Goal: Feedback & Contribution: Contribute content

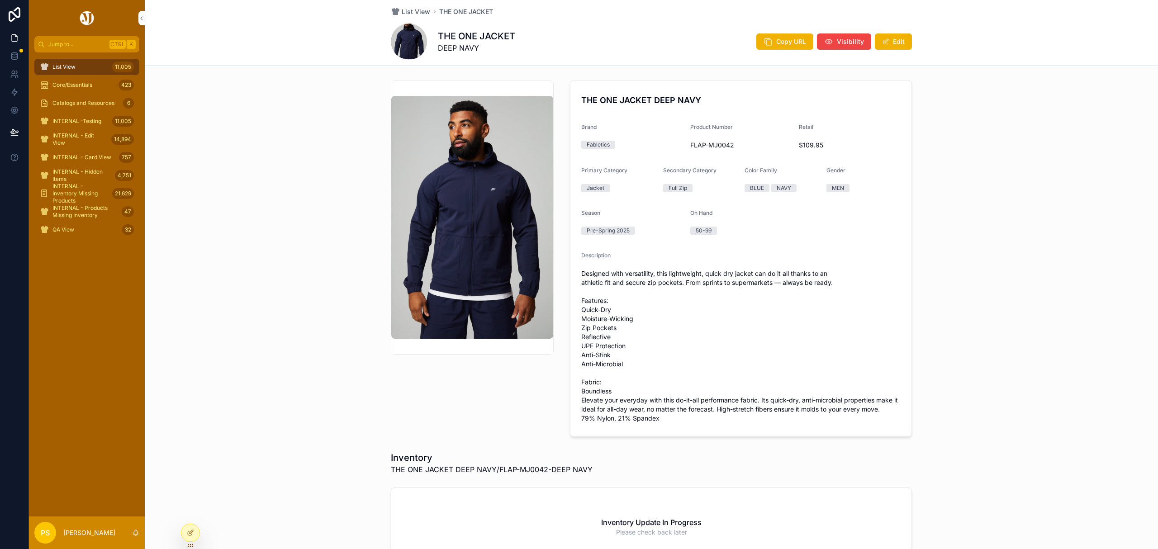
click at [707, 145] on span "FLAP-MJ0042" at bounding box center [741, 145] width 102 height 9
copy span "FLAP-MJ0042"
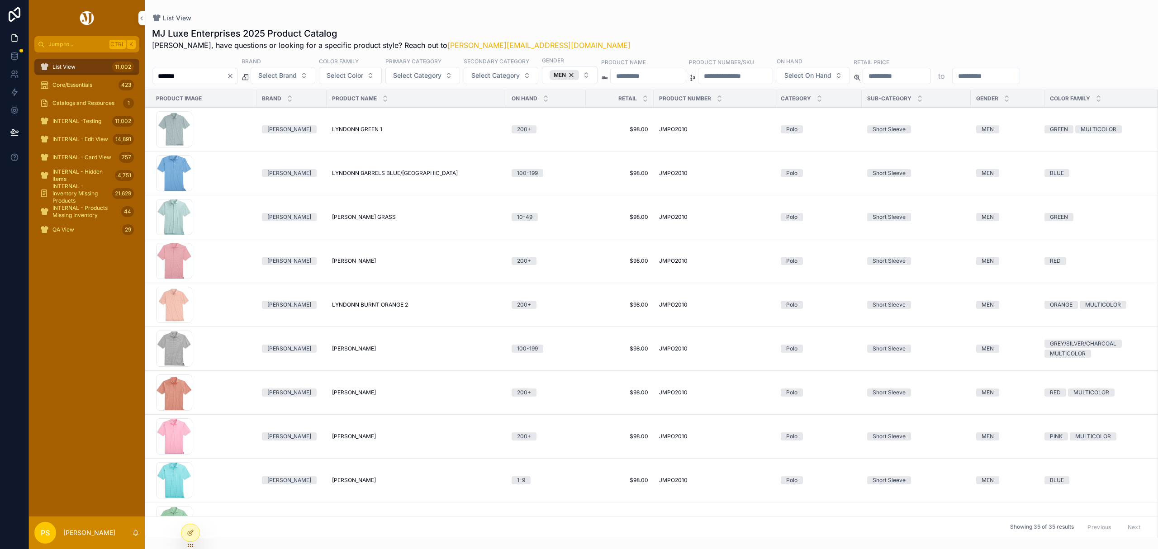
scroll to position [60, 0]
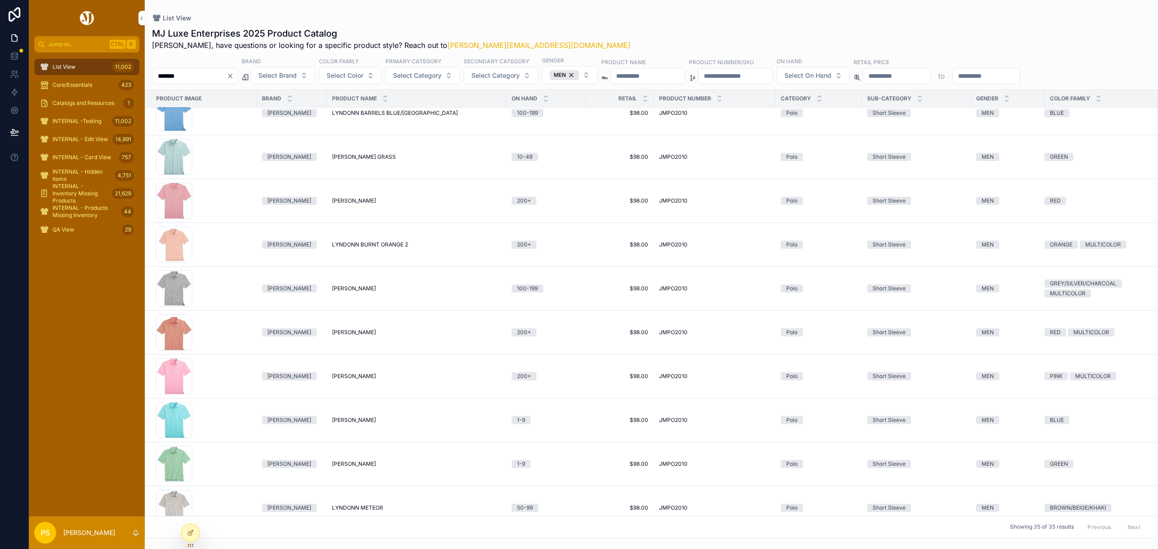
click at [75, 105] on span "Catalogs and Resources" at bounding box center [83, 102] width 62 height 7
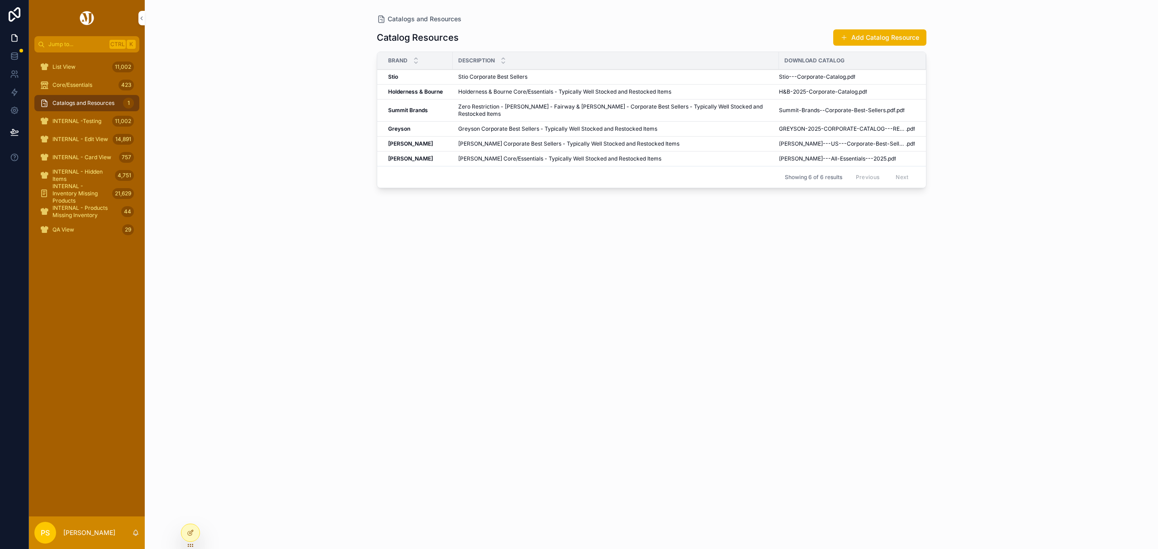
click at [875, 35] on button "Add Catalog Resource" at bounding box center [879, 37] width 93 height 16
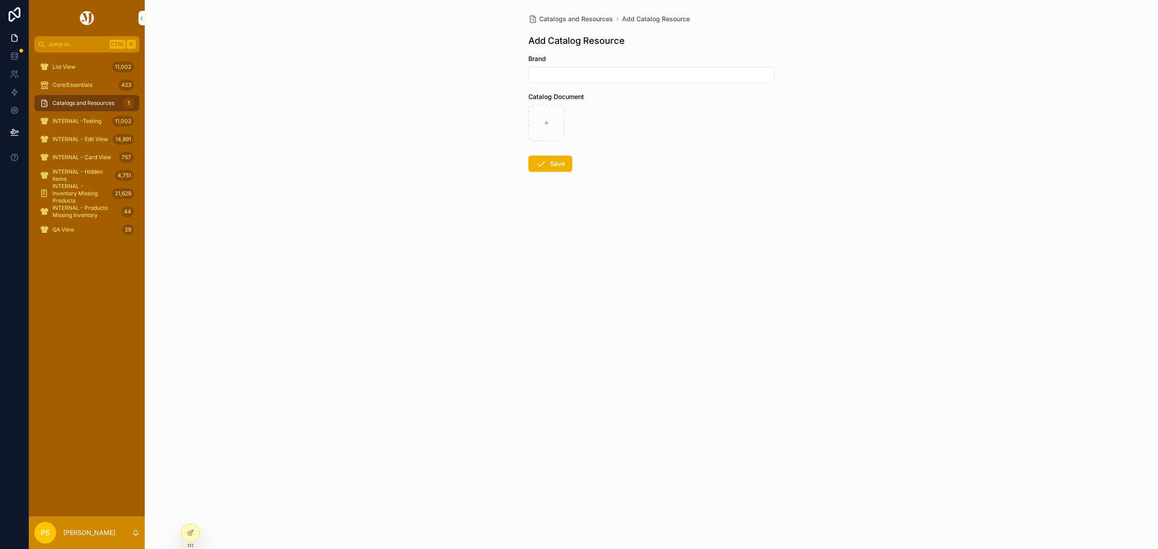
click at [582, 80] on input "scrollable content" at bounding box center [651, 75] width 245 height 13
type input "*****"
click at [547, 122] on icon "scrollable content" at bounding box center [546, 123] width 6 height 6
type input "**********"
click at [545, 167] on icon "scrollable content" at bounding box center [540, 163] width 11 height 11
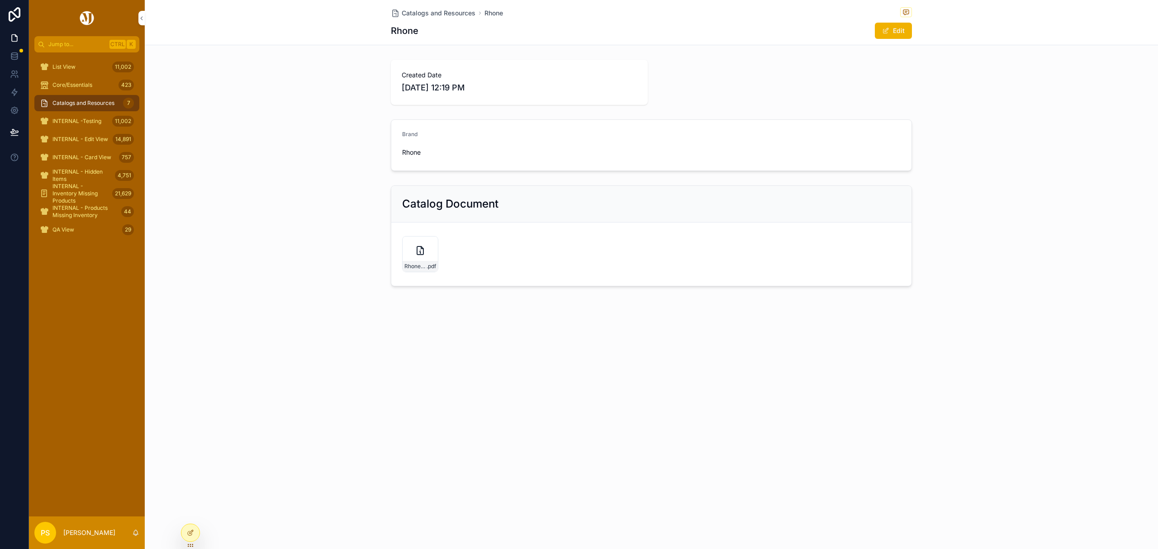
click at [65, 103] on span "Catalogs and Resources" at bounding box center [83, 102] width 62 height 7
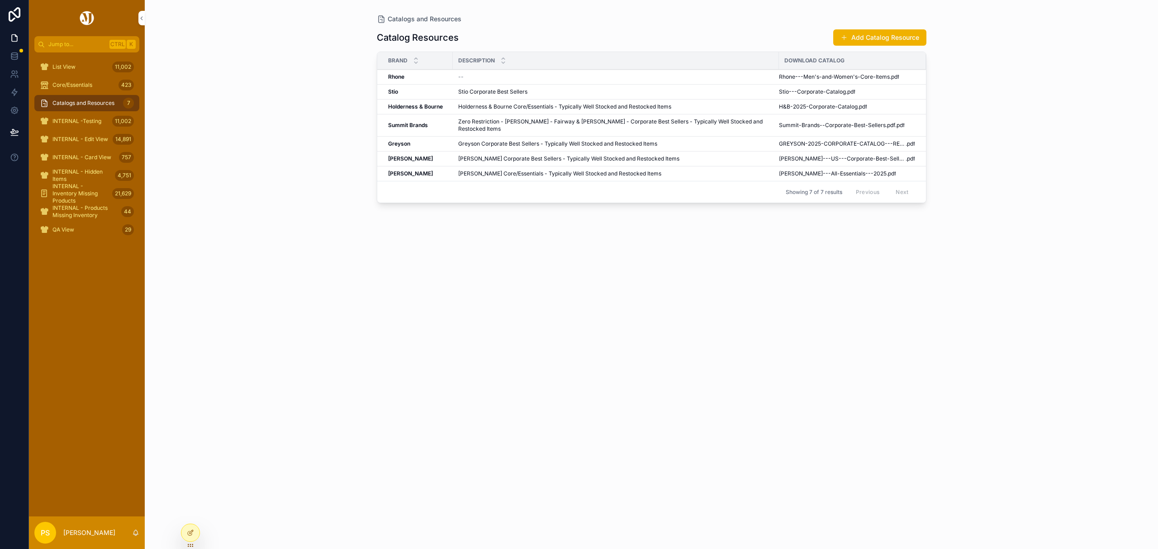
click at [0, 0] on span "Edit" at bounding box center [0, 0] width 0 height 0
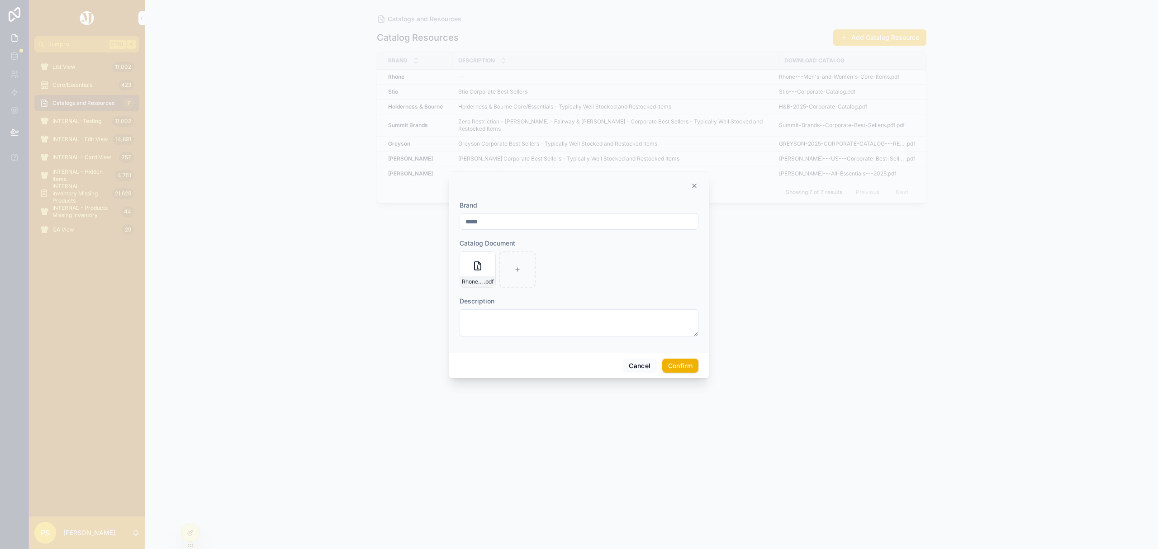
click at [481, 324] on textarea at bounding box center [578, 322] width 239 height 27
type textarea "**********"
click at [672, 373] on button "Confirm" at bounding box center [680, 370] width 36 height 14
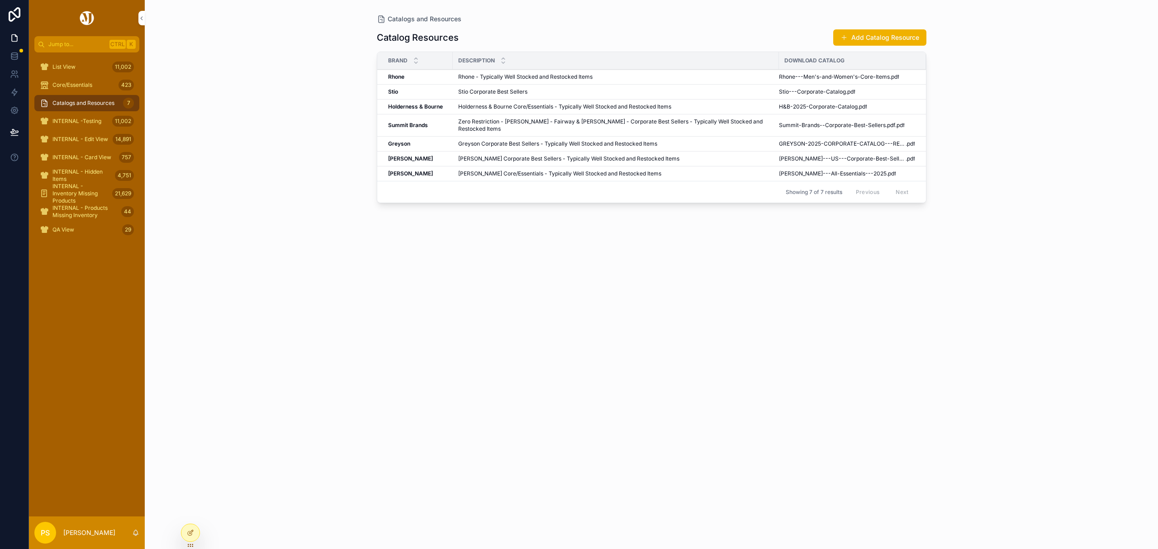
click at [357, 366] on div "Catalogs and Resources Catalog Resources Add Catalog Resource Brand Description…" at bounding box center [651, 274] width 1013 height 549
click at [303, 240] on div "Catalogs and Resources Catalog Resources Add Catalog Resource Brand Description…" at bounding box center [651, 274] width 1013 height 549
drag, startPoint x: 70, startPoint y: 68, endPoint x: 22, endPoint y: 81, distance: 49.8
click at [70, 68] on span "List View" at bounding box center [63, 66] width 23 height 7
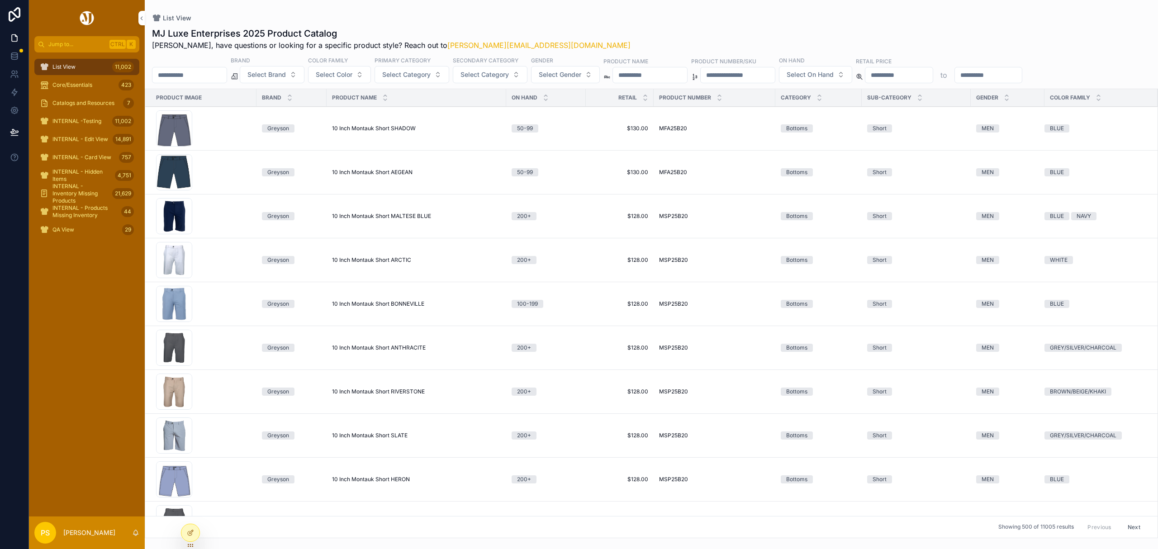
click at [286, 78] on span "Select Brand" at bounding box center [266, 74] width 38 height 9
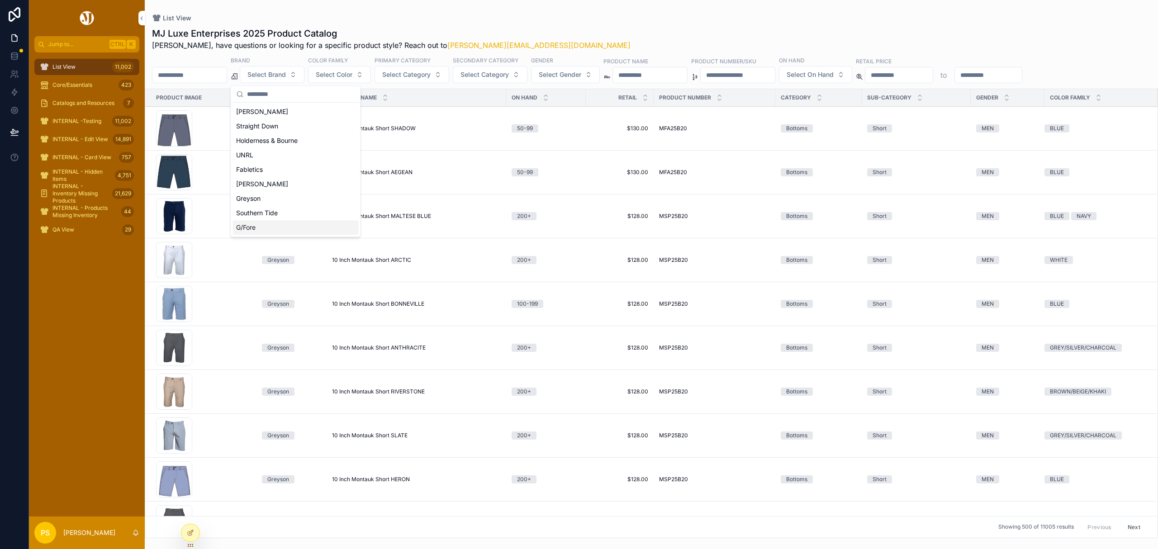
click at [261, 221] on div "G/Fore" at bounding box center [295, 227] width 126 height 14
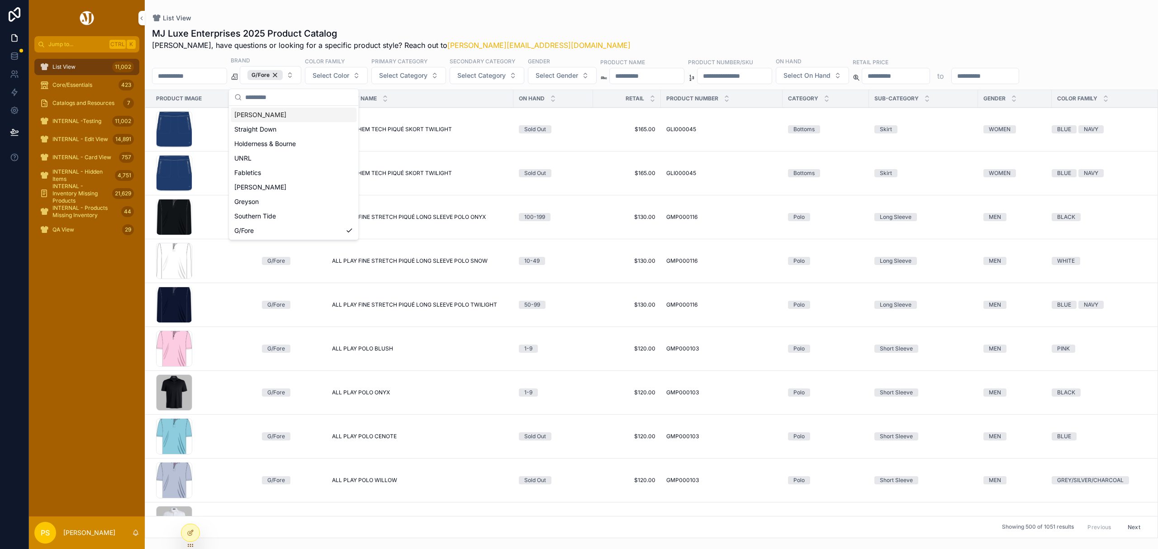
click at [207, 76] on input "scrollable content" at bounding box center [189, 76] width 74 height 13
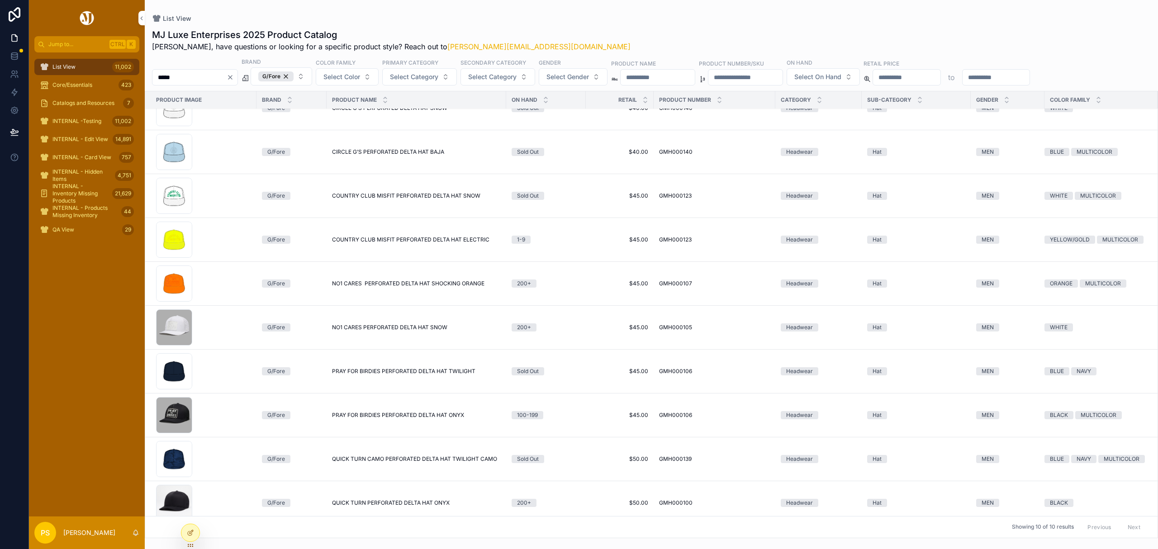
scroll to position [42, 0]
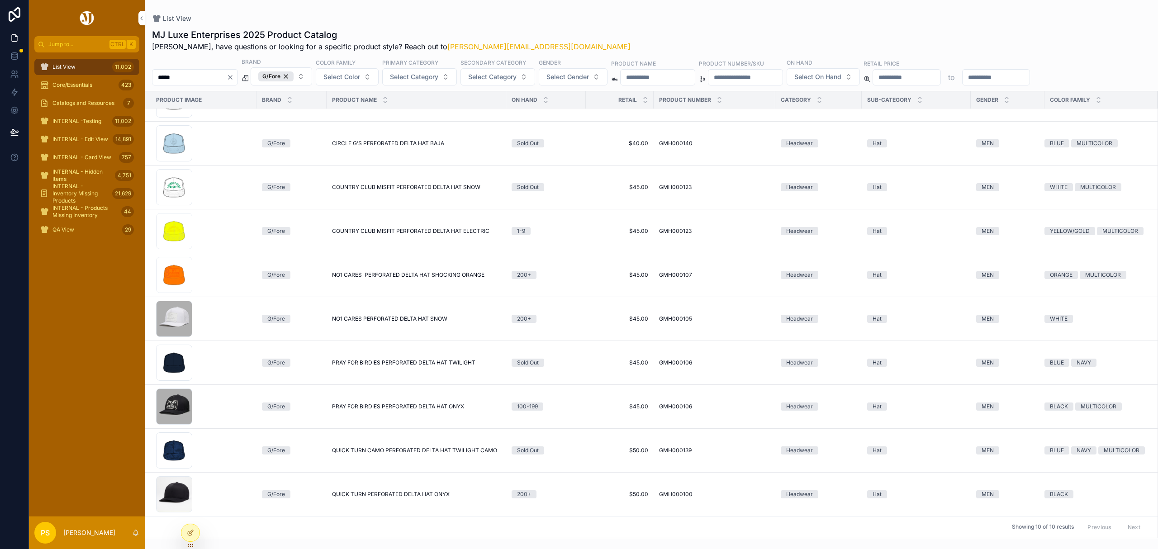
click at [201, 78] on input "*****" at bounding box center [189, 77] width 74 height 13
type input "**********"
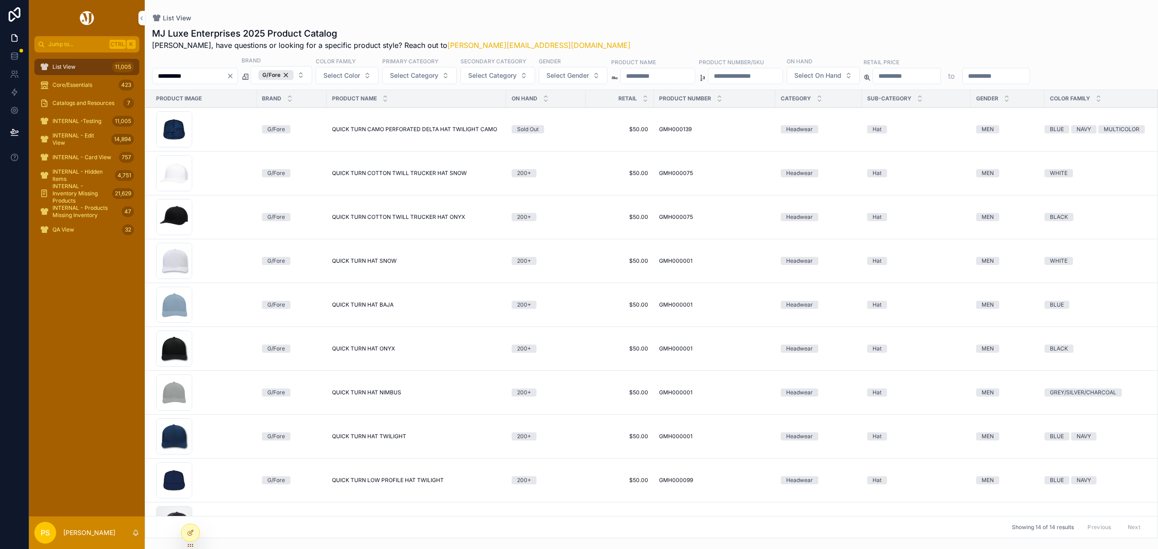
click at [201, 74] on input "**********" at bounding box center [189, 76] width 74 height 13
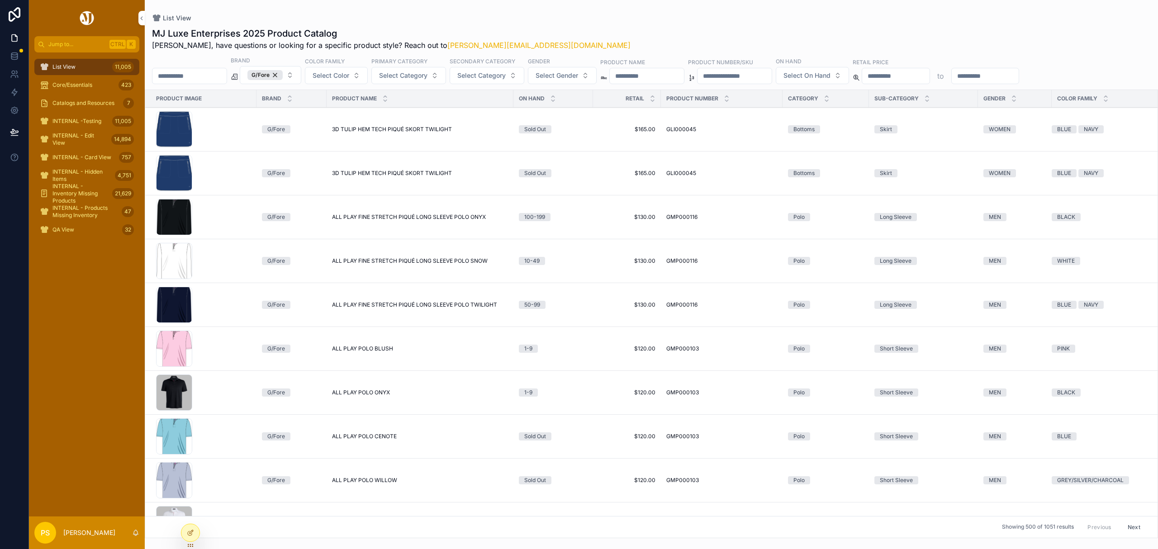
click at [283, 73] on div "G/Fore" at bounding box center [264, 75] width 35 height 10
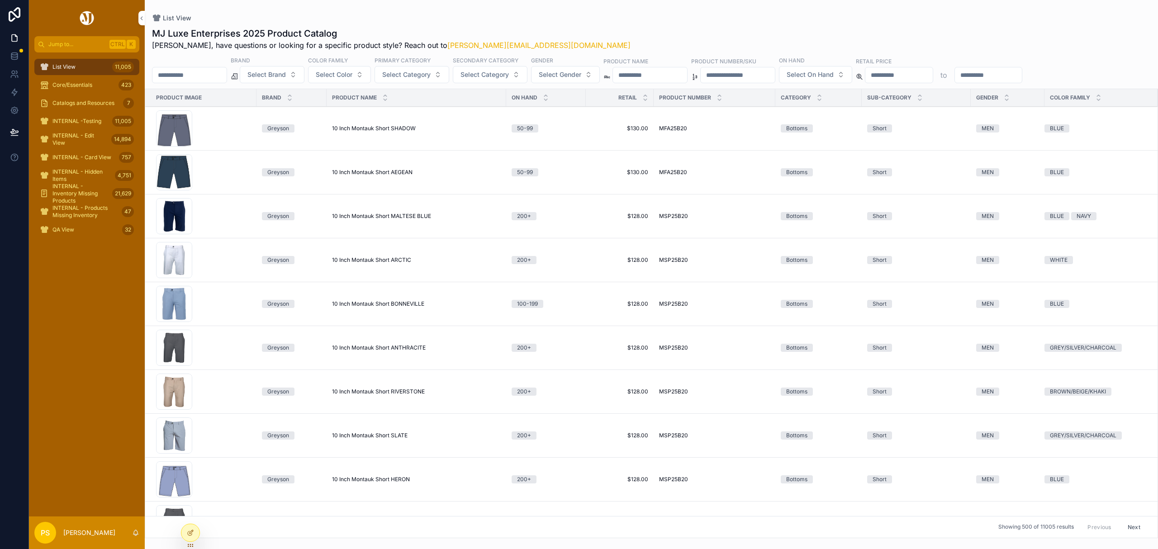
click at [286, 78] on span "Select Brand" at bounding box center [266, 74] width 38 height 9
click at [250, 118] on div "Peter Millar" at bounding box center [295, 111] width 126 height 14
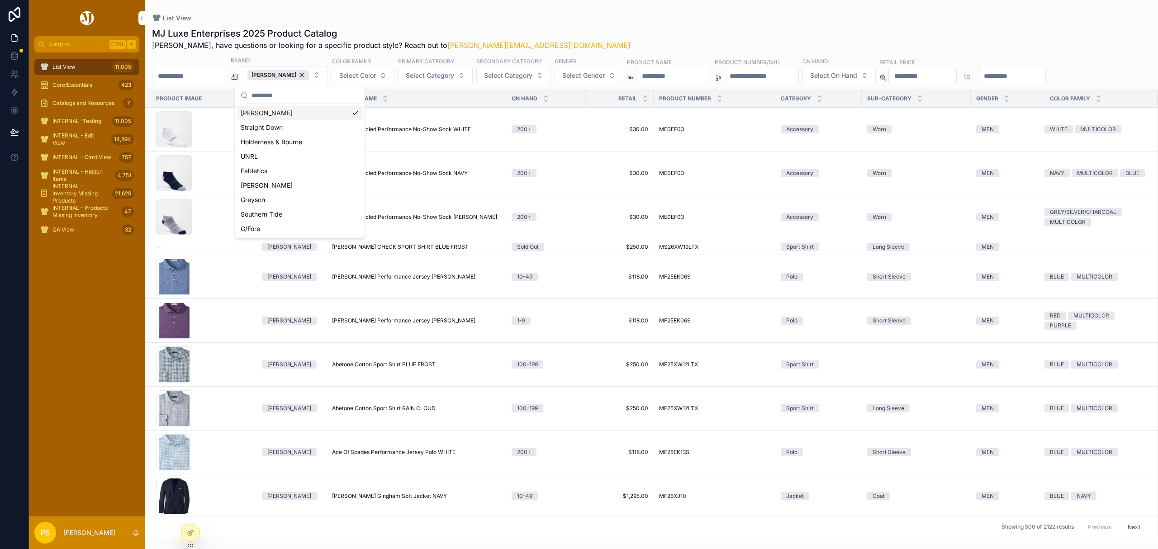
click at [368, 78] on span "Select Color" at bounding box center [357, 75] width 37 height 9
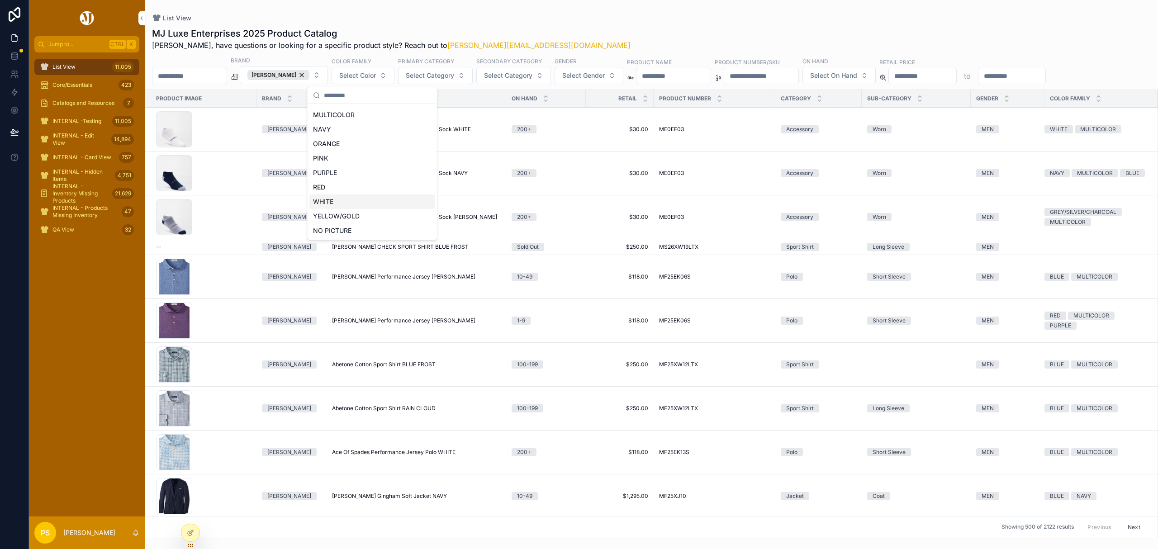
click at [339, 203] on div "WHITE" at bounding box center [372, 201] width 126 height 14
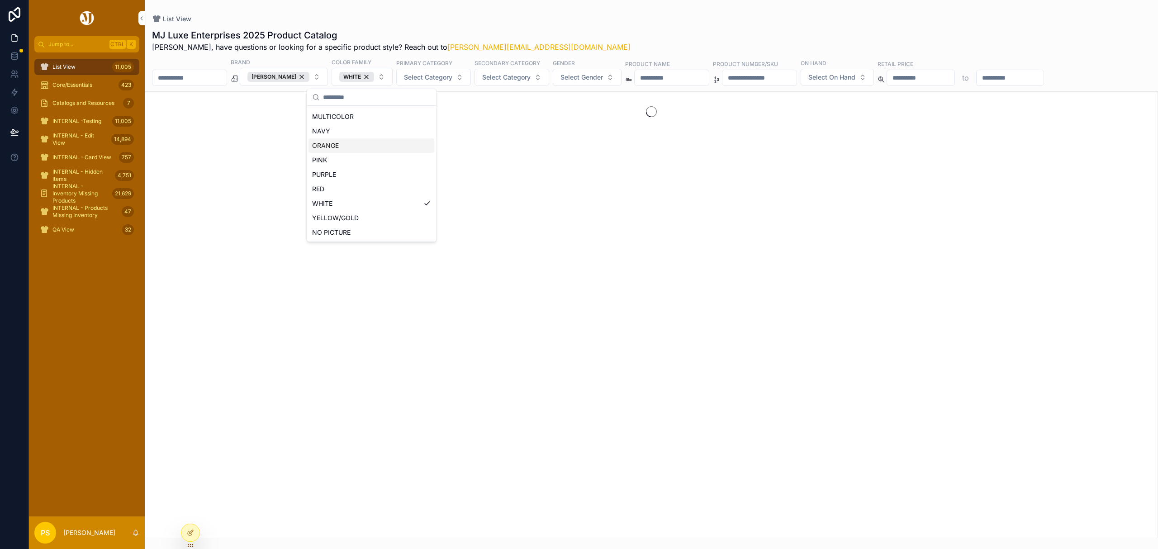
click at [440, 76] on span "Select Category" at bounding box center [428, 77] width 48 height 9
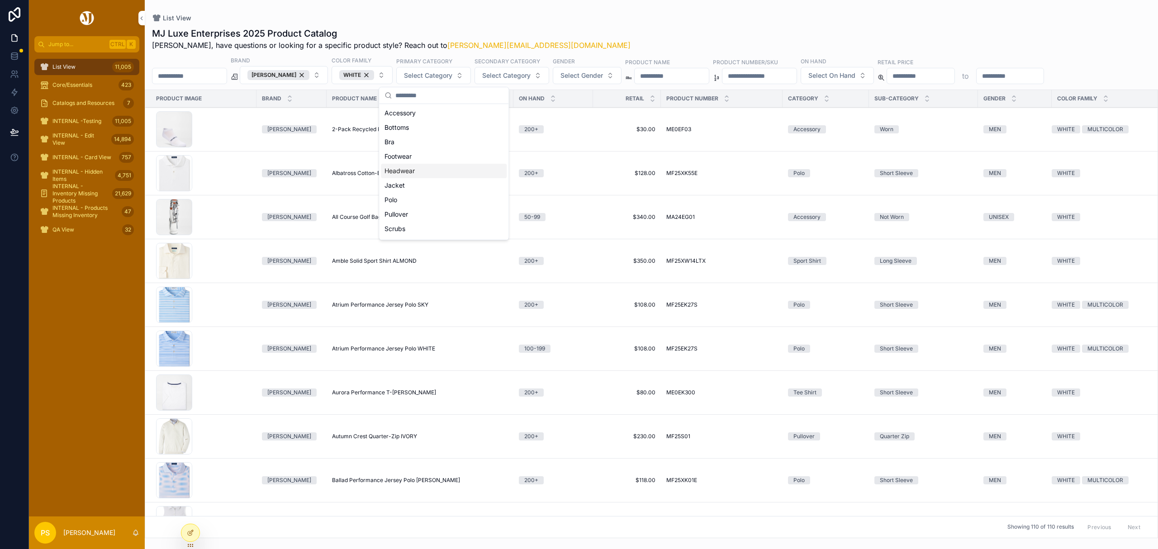
click at [401, 172] on div "Headwear" at bounding box center [444, 171] width 126 height 14
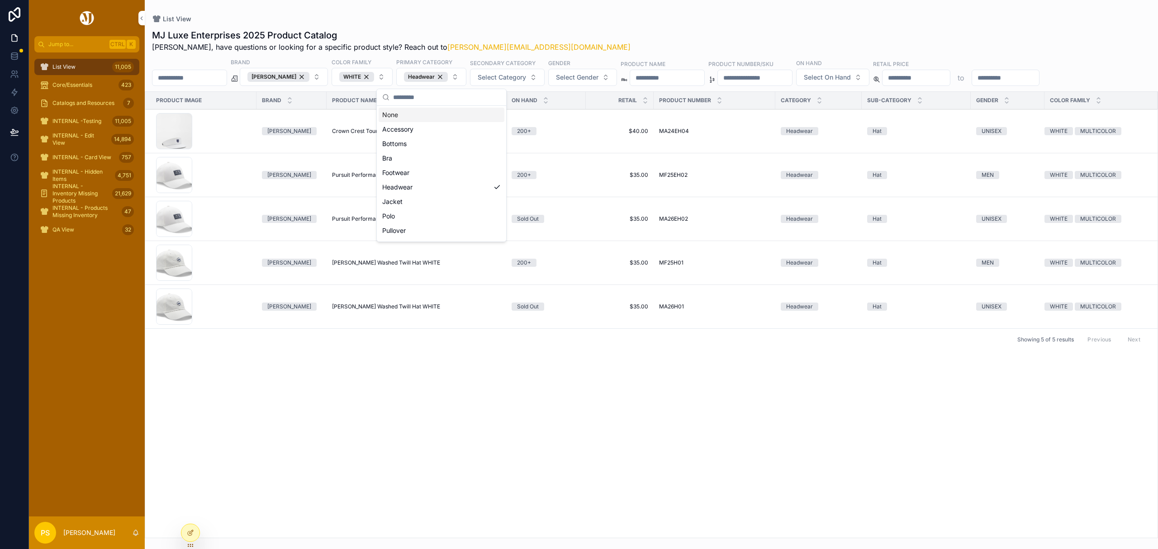
click at [624, 15] on div "List View" at bounding box center [651, 18] width 998 height 9
click at [13, 75] on icon at bounding box center [14, 74] width 9 height 9
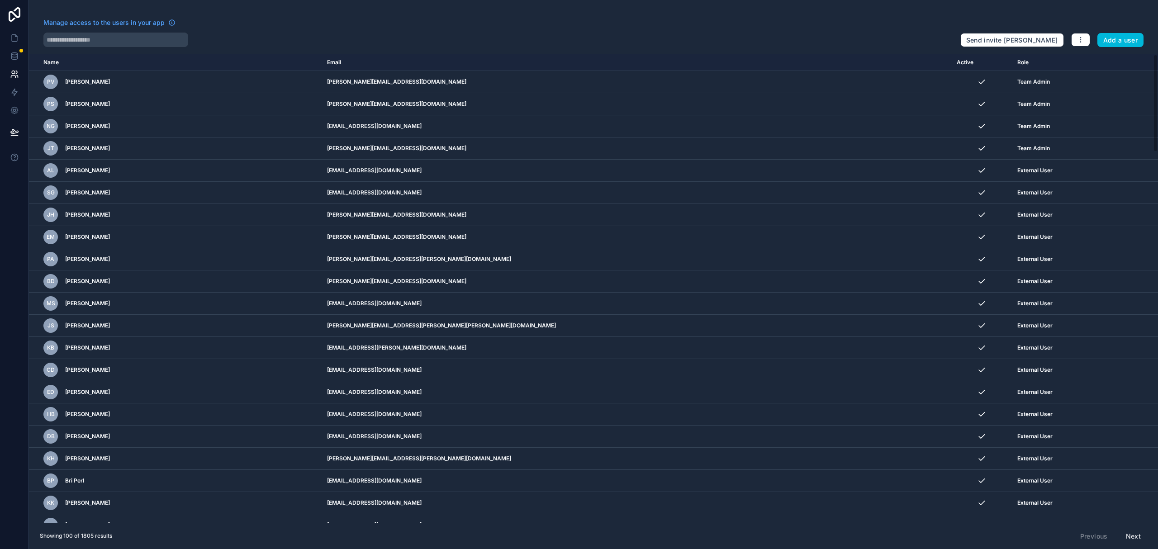
click at [107, 38] on input "text" at bounding box center [115, 40] width 145 height 14
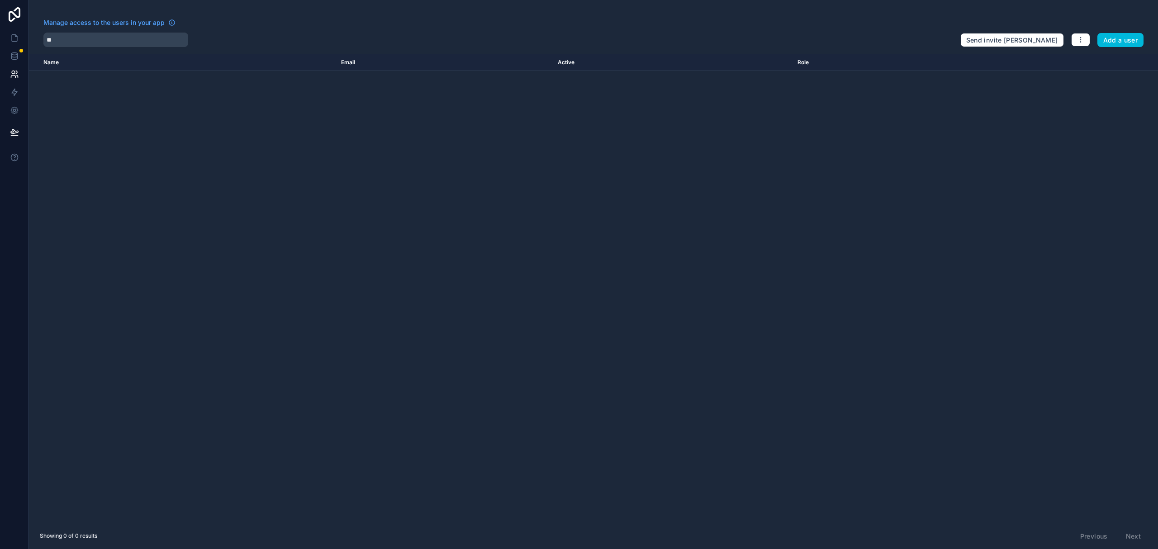
type input "*"
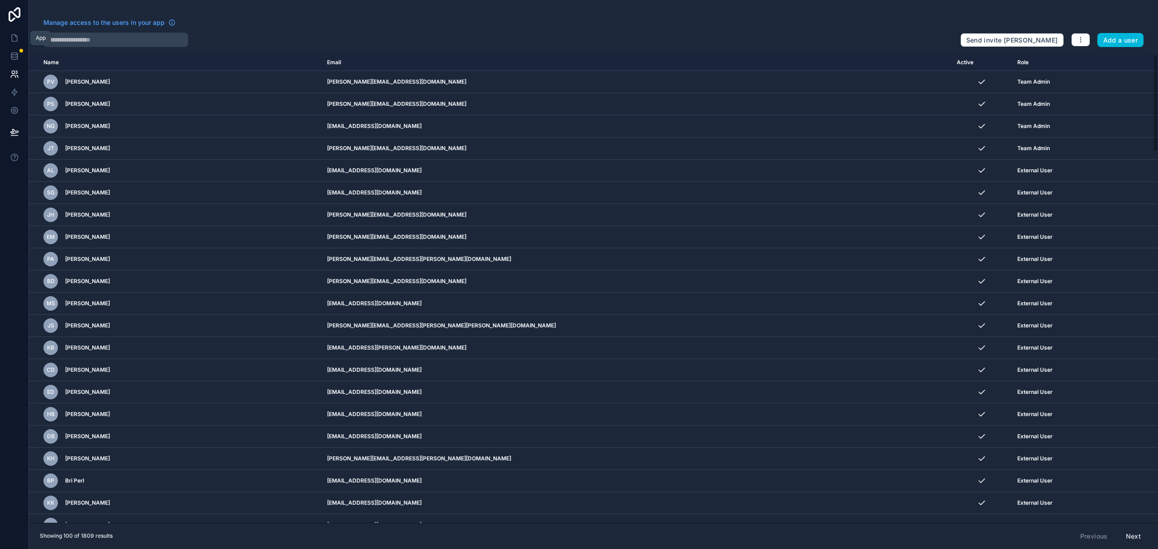
drag, startPoint x: 11, startPoint y: 37, endPoint x: 20, endPoint y: 64, distance: 28.6
click at [12, 37] on icon at bounding box center [14, 38] width 5 height 7
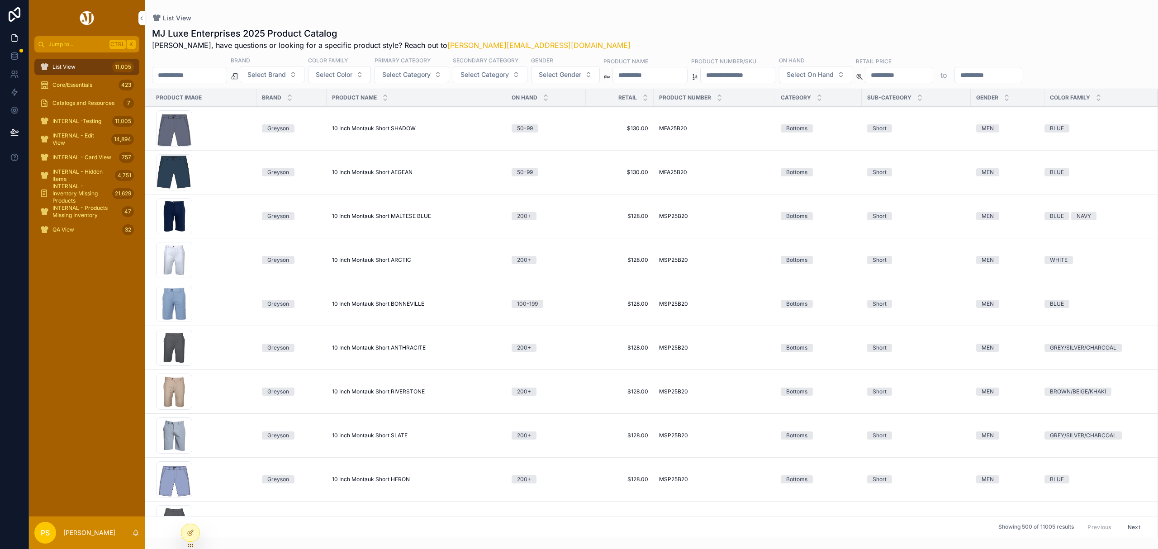
click at [71, 100] on span "Catalogs and Resources" at bounding box center [83, 102] width 62 height 7
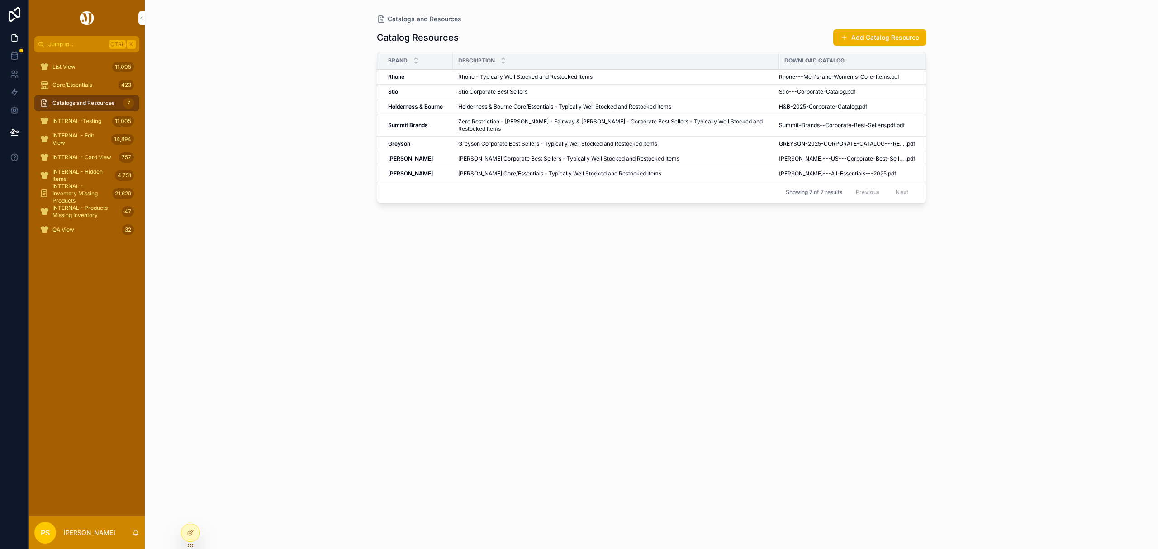
click at [870, 40] on button "Add Catalog Resource" at bounding box center [879, 37] width 93 height 16
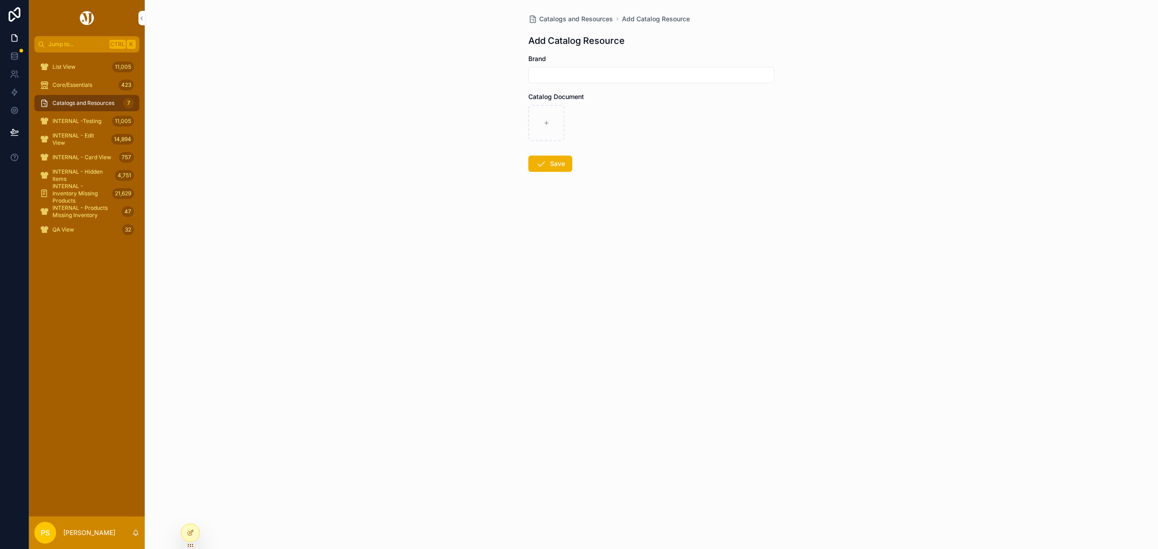
click at [672, 78] on input "scrollable content" at bounding box center [651, 75] width 245 height 13
type input "****"
click at [544, 121] on icon "scrollable content" at bounding box center [546, 123] width 6 height 6
type input "**********"
click at [553, 164] on button "Save" at bounding box center [550, 164] width 44 height 16
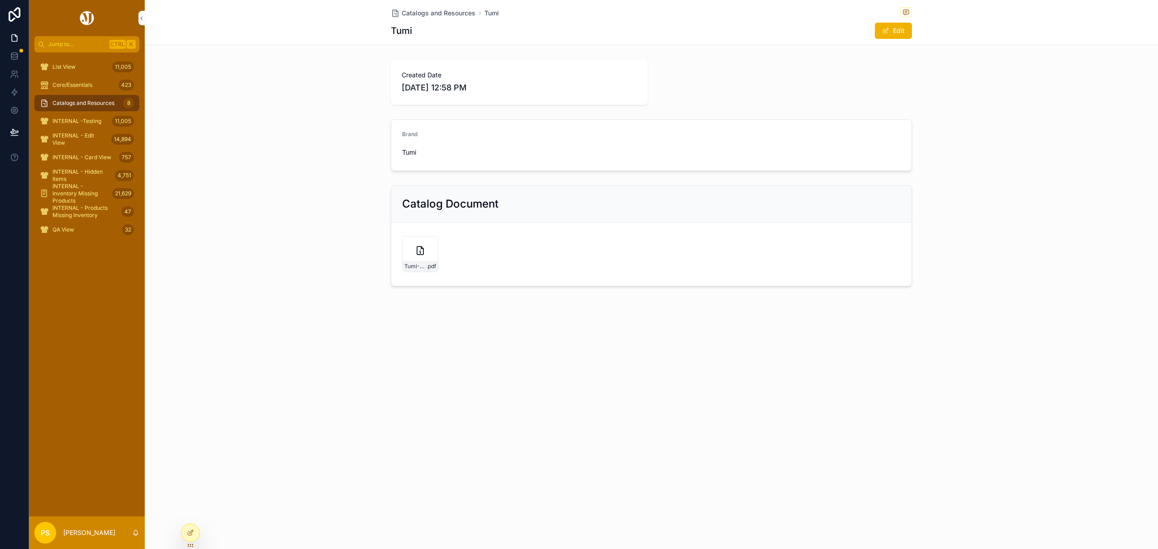
click at [88, 102] on span "Catalogs and Resources" at bounding box center [83, 102] width 62 height 7
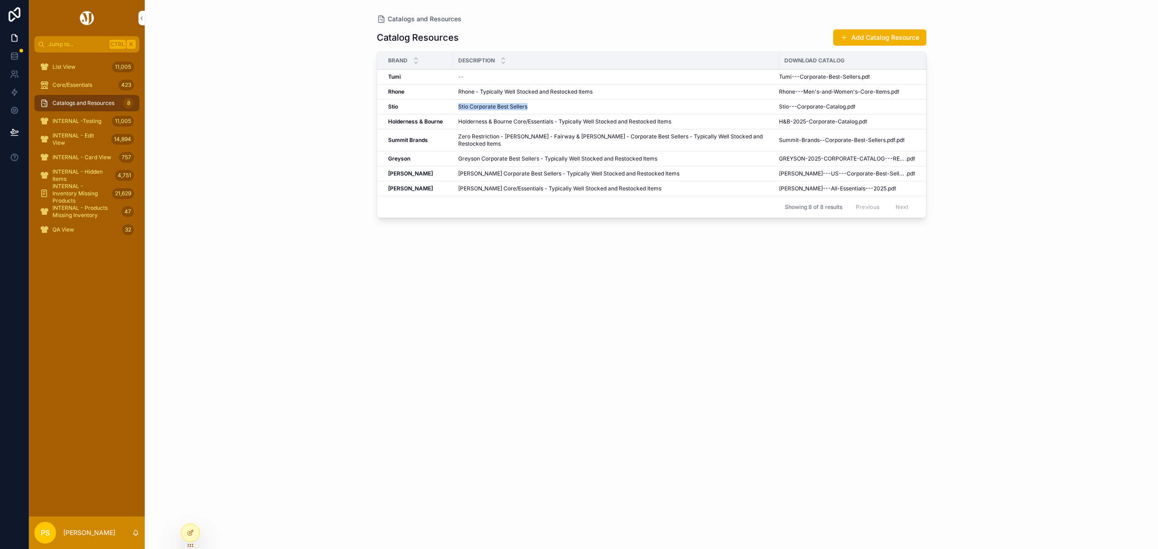
drag, startPoint x: 527, startPoint y: 109, endPoint x: 451, endPoint y: 109, distance: 76.0
click at [451, 109] on tr "Stio Stio Stio Corporate Best Sellers Stio Corporate Best Sellers Stio---Corpor…" at bounding box center [651, 106] width 549 height 15
copy tr "Stio Stio Corporate Best Sellers"
click at [0, 0] on button "Edit" at bounding box center [0, 0] width 0 height 0
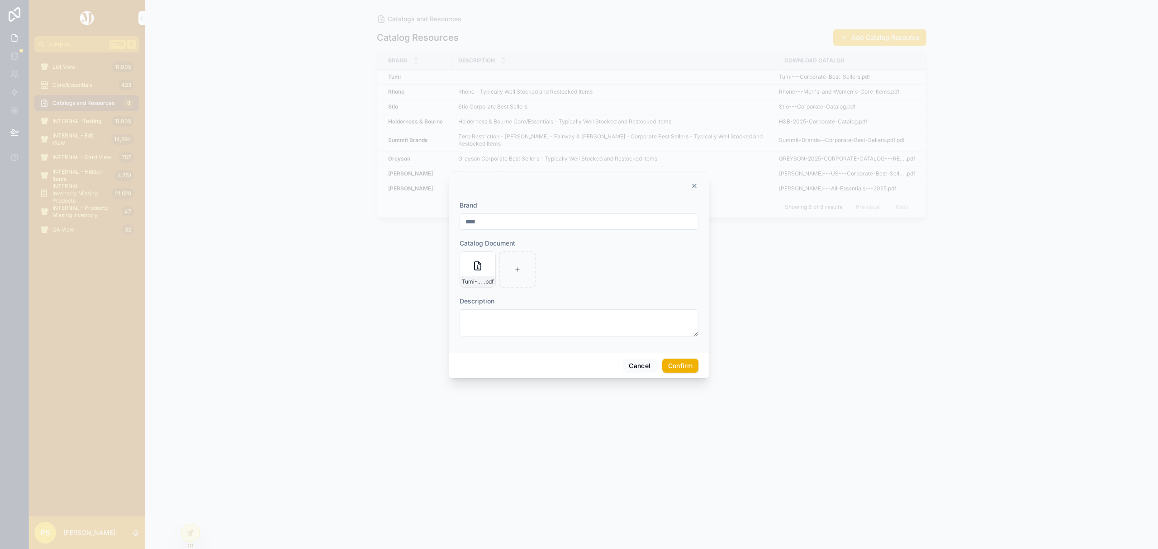
click at [494, 317] on textarea at bounding box center [578, 322] width 239 height 27
paste textarea "**********"
click at [465, 324] on textarea "**********" at bounding box center [578, 323] width 239 height 36
drag, startPoint x: 476, startPoint y: 316, endPoint x: 442, endPoint y: 317, distance: 33.9
click at [442, 317] on div "**********" at bounding box center [579, 274] width 1158 height 549
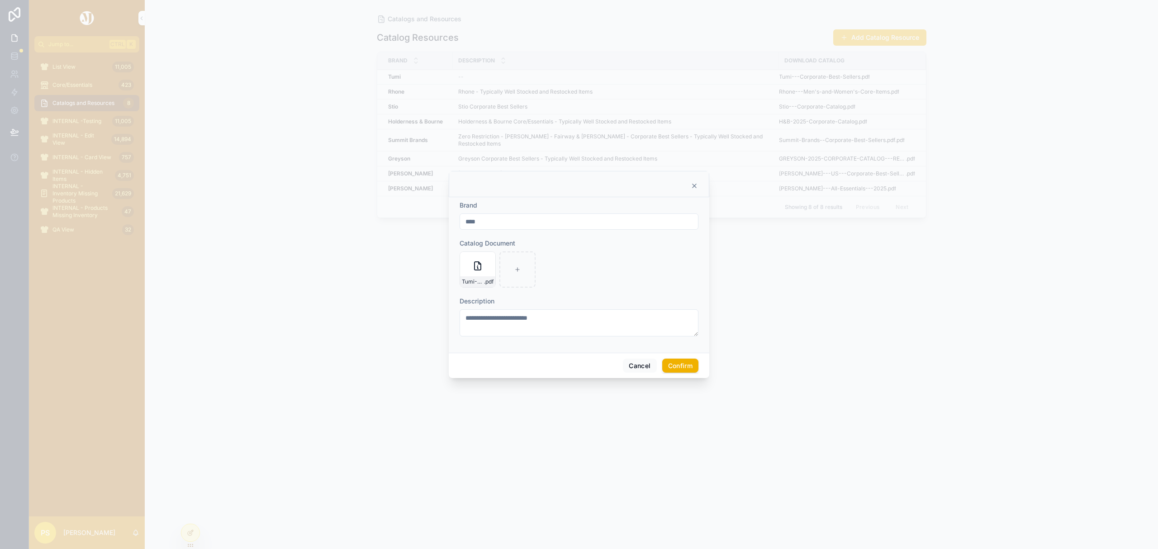
type textarea "**********"
click at [688, 368] on button "Confirm" at bounding box center [680, 366] width 36 height 14
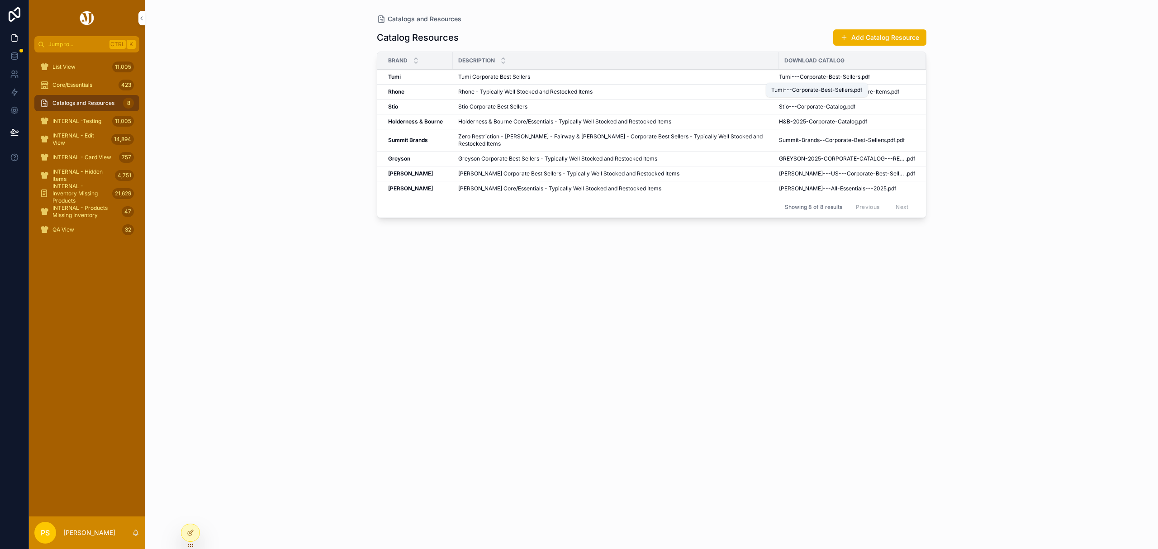
click at [817, 76] on span "Tumi---Corporate-Best-Sellers" at bounding box center [819, 76] width 81 height 7
click at [277, 181] on div "Catalogs and Resources Catalog Resources Add Catalog Resource Brand Description…" at bounding box center [651, 274] width 1013 height 549
click at [73, 84] on span "Core/Essentials" at bounding box center [72, 84] width 40 height 7
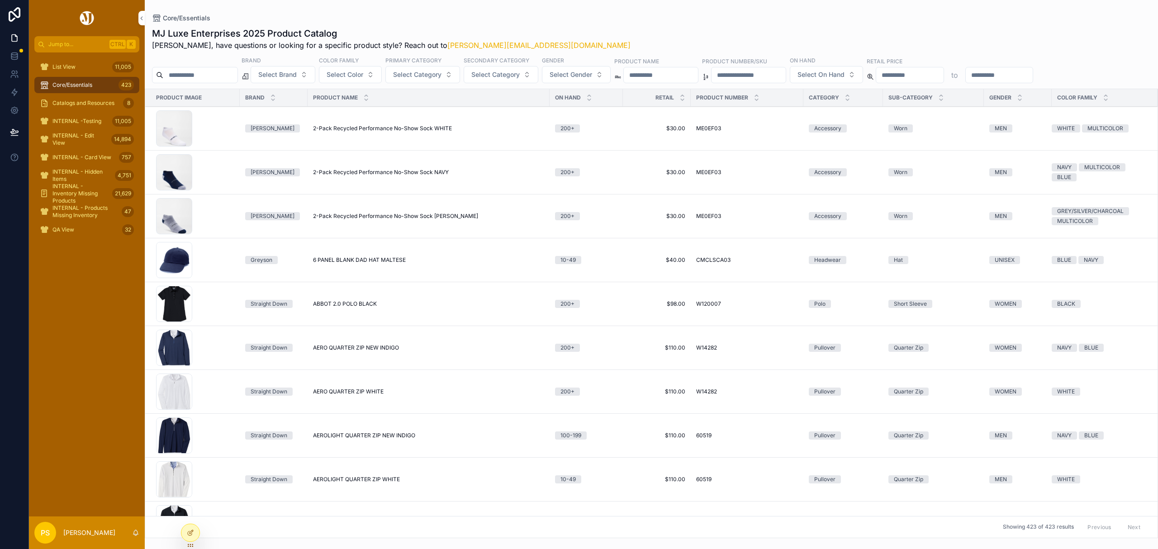
drag, startPoint x: 73, startPoint y: 103, endPoint x: 187, endPoint y: 49, distance: 126.4
click at [73, 103] on span "Catalogs and Resources" at bounding box center [83, 102] width 62 height 7
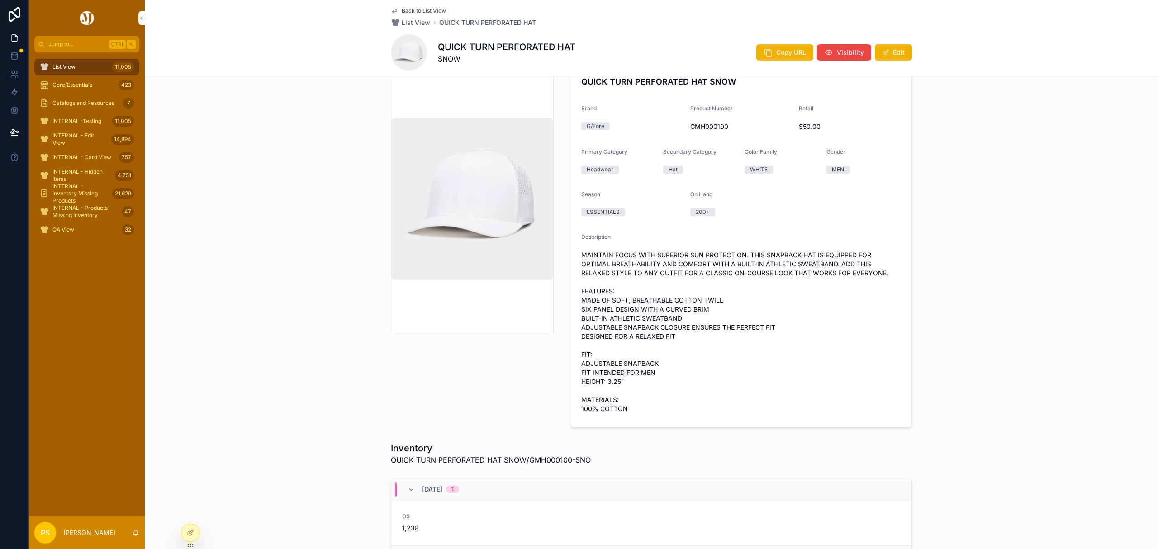
scroll to position [24, 0]
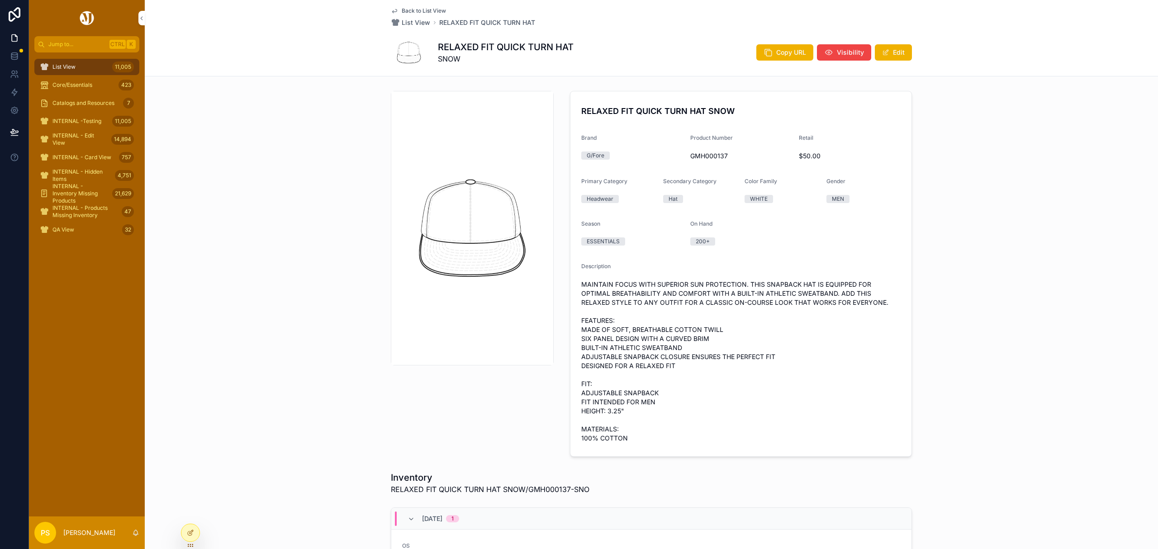
click at [707, 152] on span "GMH000137" at bounding box center [741, 155] width 102 height 9
copy span "GMH000137"
click at [701, 156] on span "GMH000137" at bounding box center [741, 155] width 102 height 9
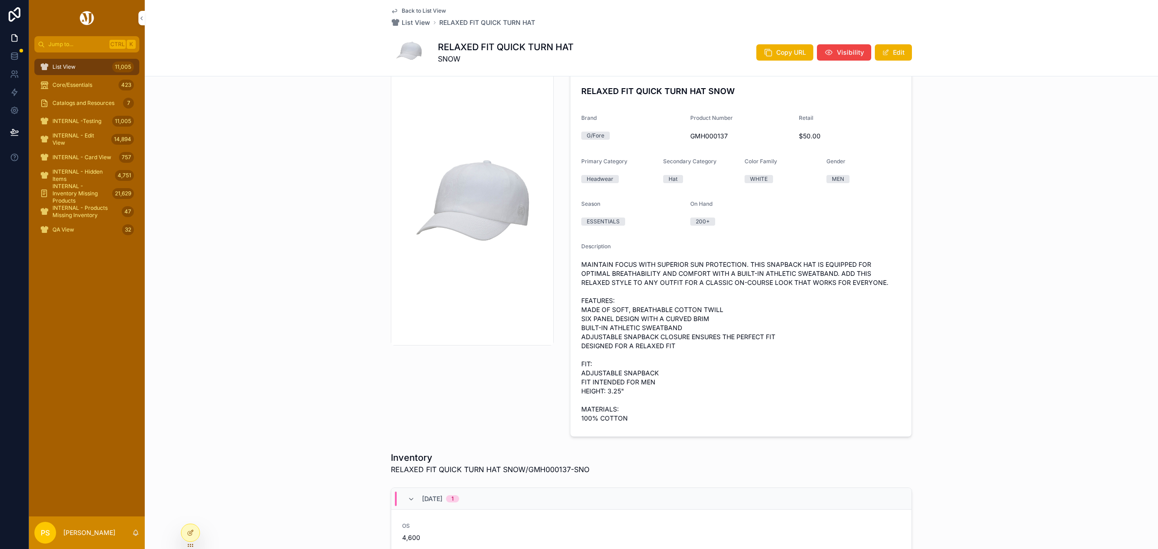
scroll to position [24, 0]
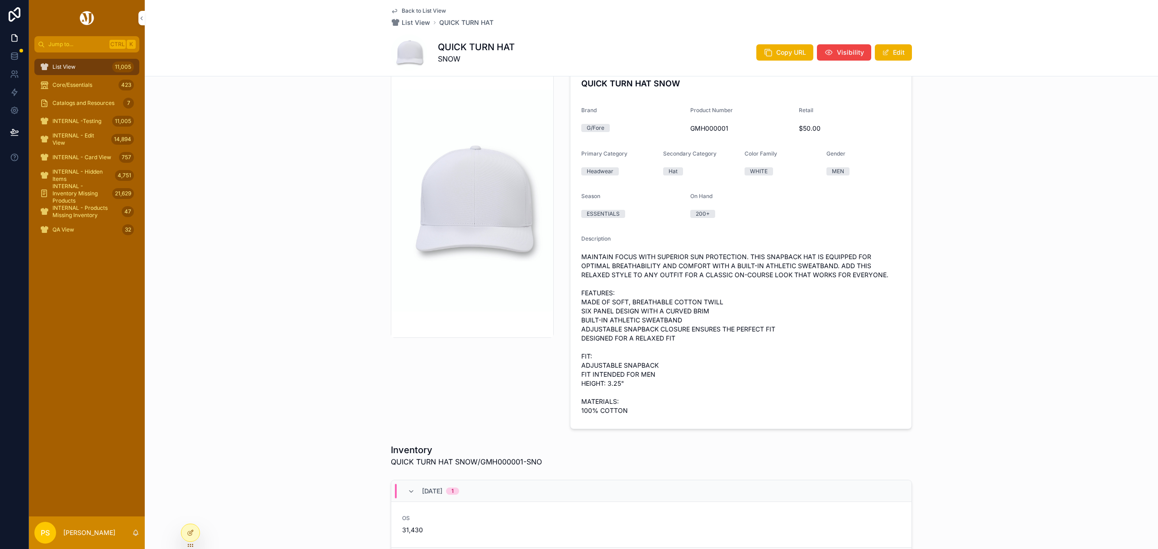
scroll to position [25, 0]
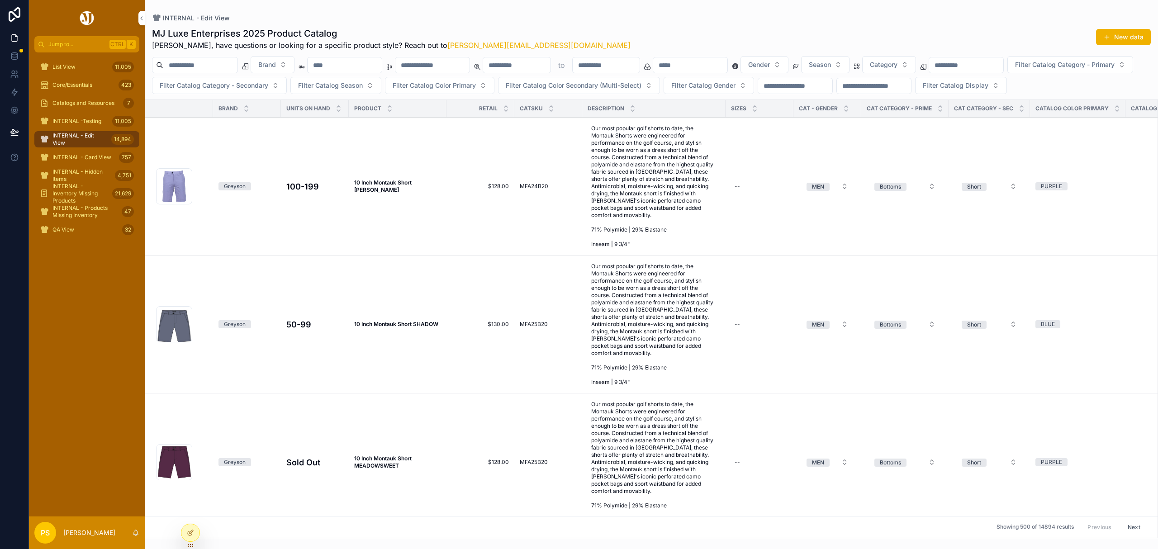
click at [219, 61] on input "scrollable content" at bounding box center [200, 65] width 74 height 13
paste input "*********"
type input "*********"
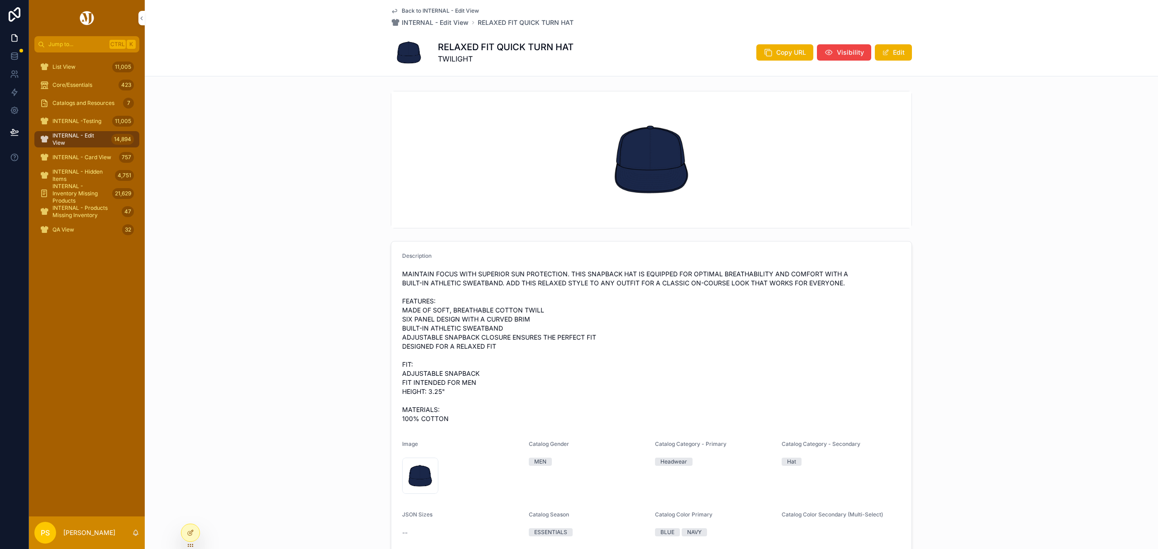
click at [884, 53] on span "scrollable content" at bounding box center [885, 52] width 7 height 7
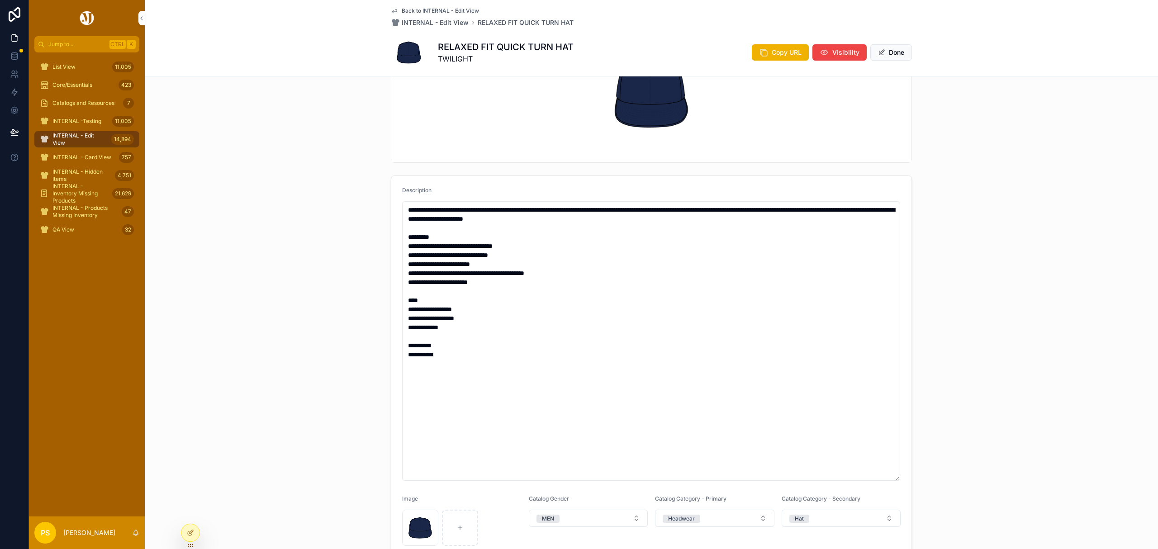
scroll to position [301, 0]
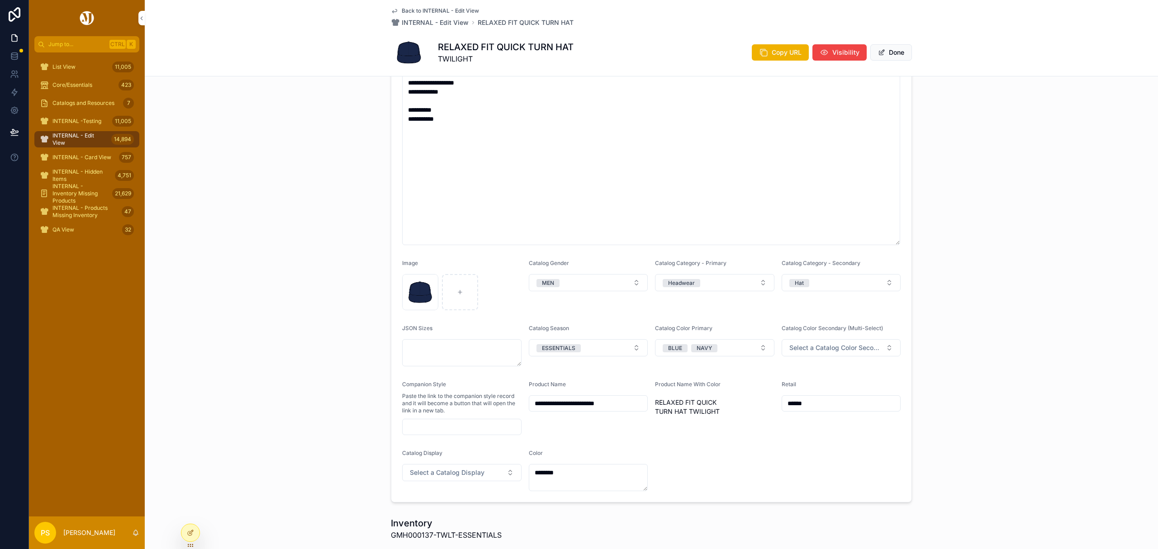
click at [0, 0] on icon "scrollable content" at bounding box center [0, 0] width 0 height 0
click at [435, 265] on icon "scrollable content" at bounding box center [435, 265] width 7 height 7
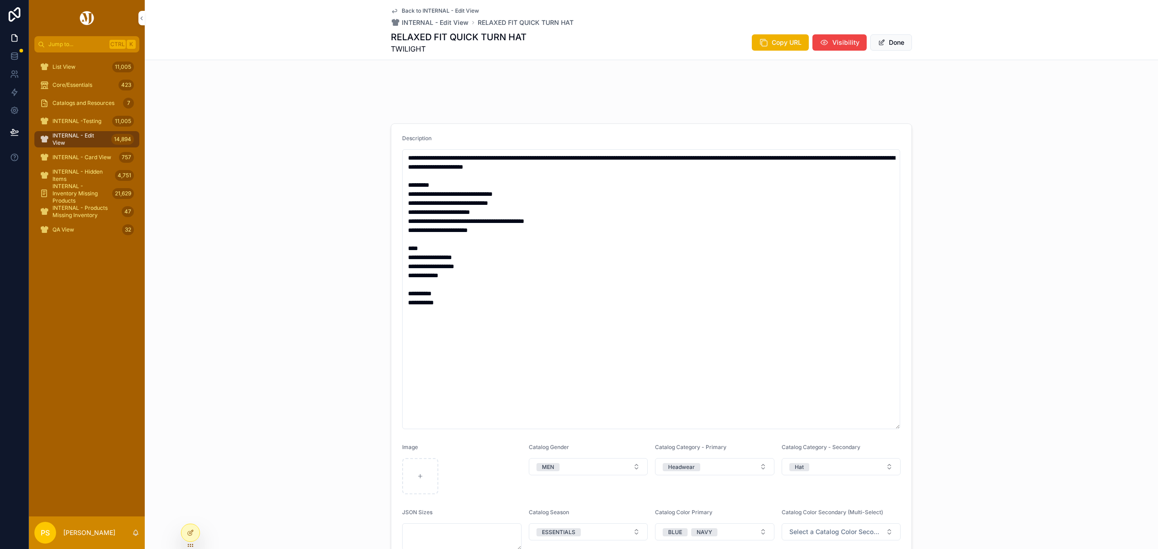
scroll to position [543, 0]
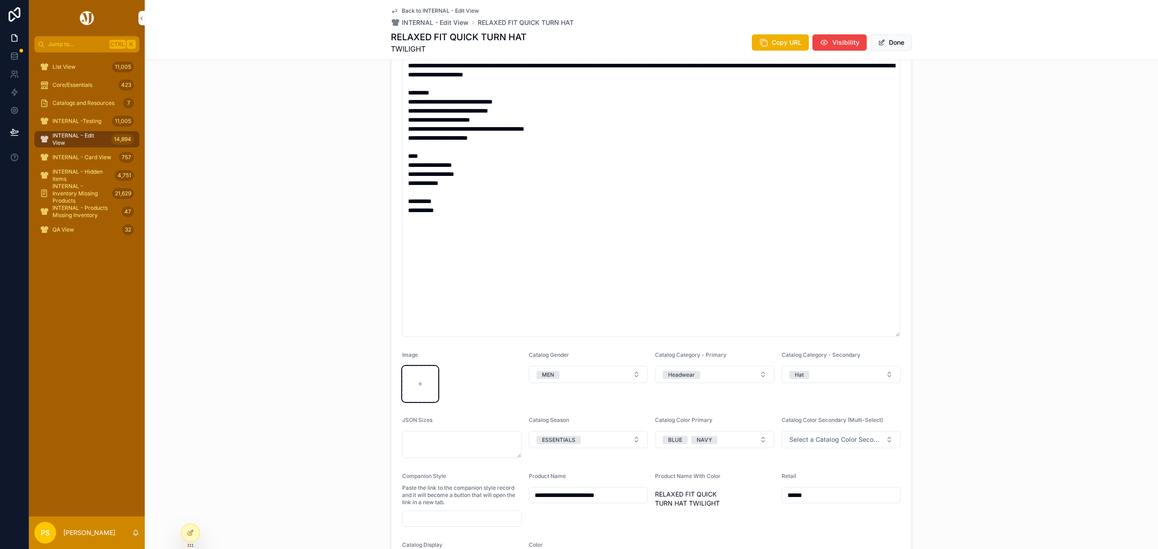
click at [417, 382] on icon "scrollable content" at bounding box center [420, 384] width 6 height 6
type input "**********"
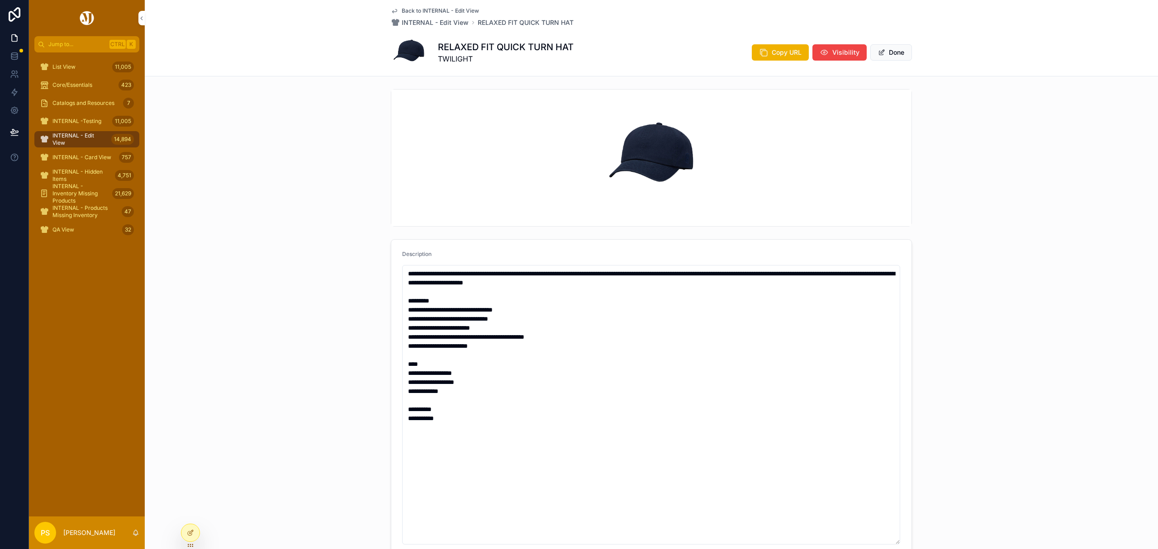
scroll to position [0, 0]
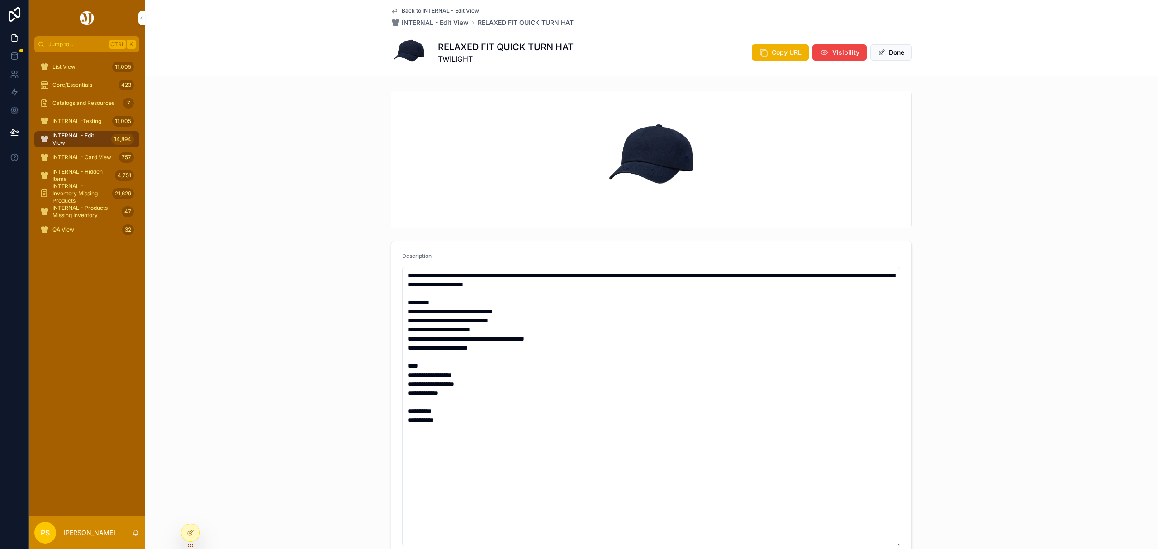
click at [885, 53] on button "Done" at bounding box center [891, 52] width 42 height 16
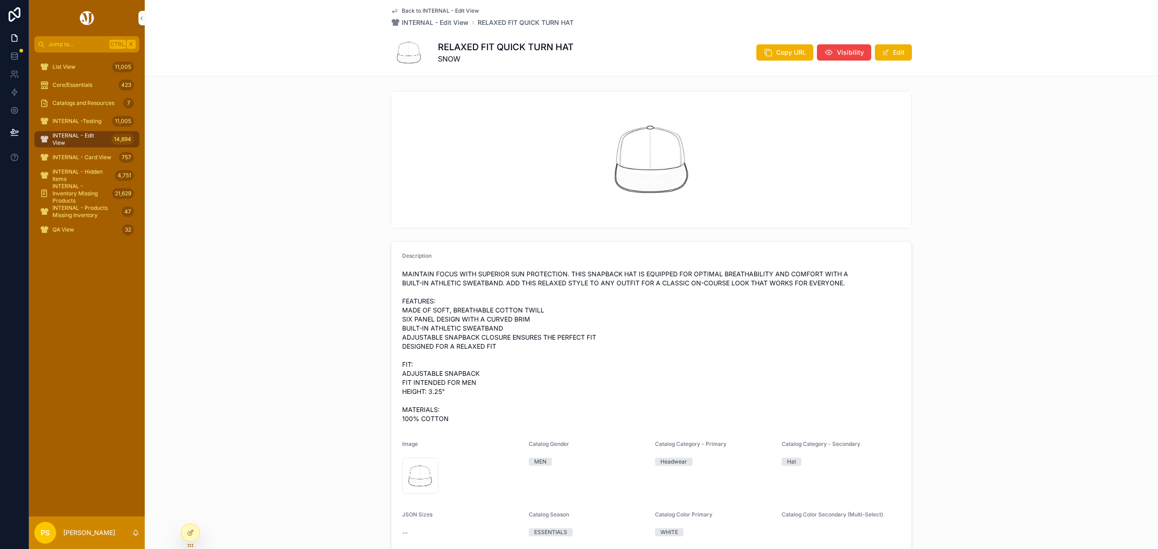
click at [893, 51] on button "Edit" at bounding box center [893, 52] width 37 height 16
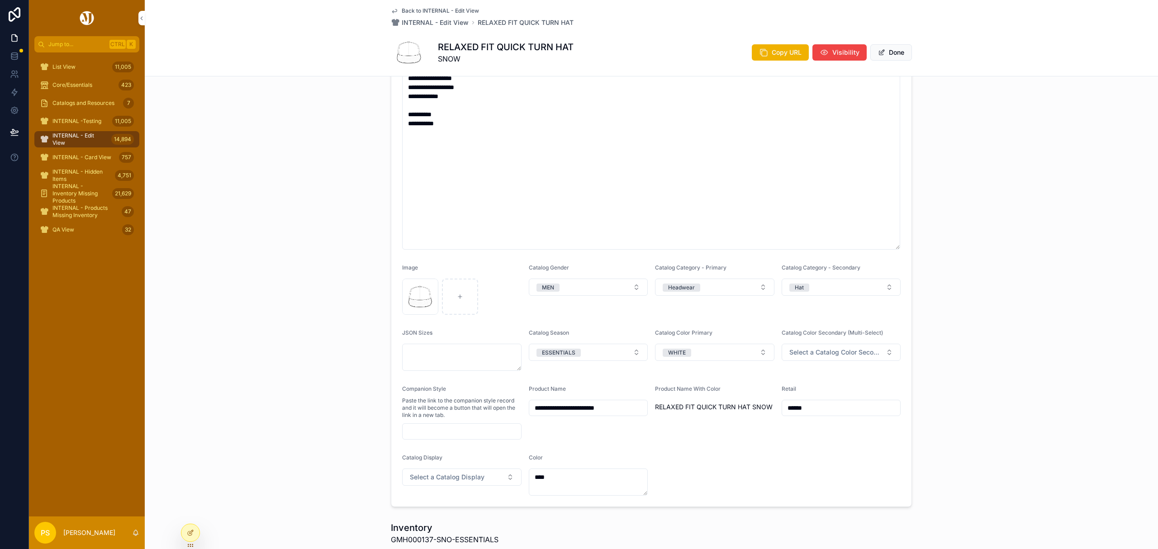
scroll to position [362, 0]
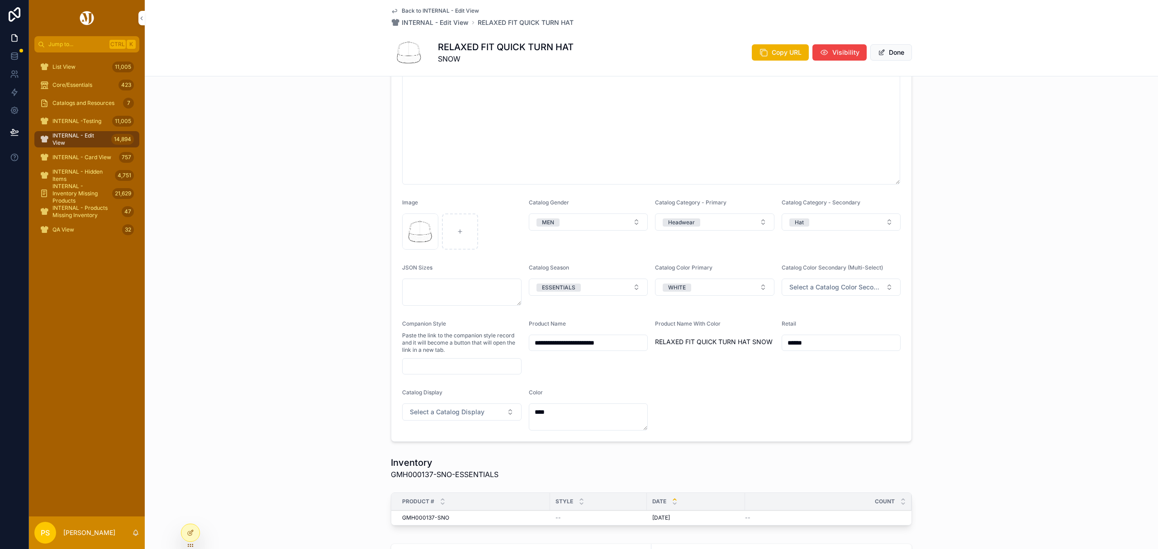
click at [0, 0] on icon "scrollable content" at bounding box center [0, 0] width 0 height 0
click at [436, 206] on icon "scrollable content" at bounding box center [436, 206] width 0 height 2
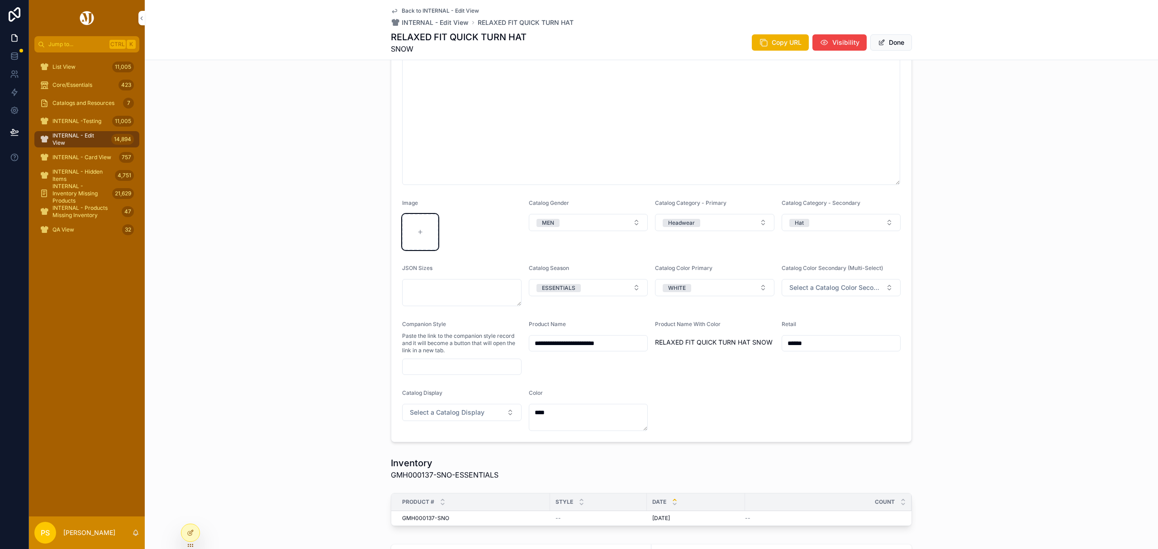
click at [417, 232] on icon "scrollable content" at bounding box center [420, 232] width 6 height 6
type input "**********"
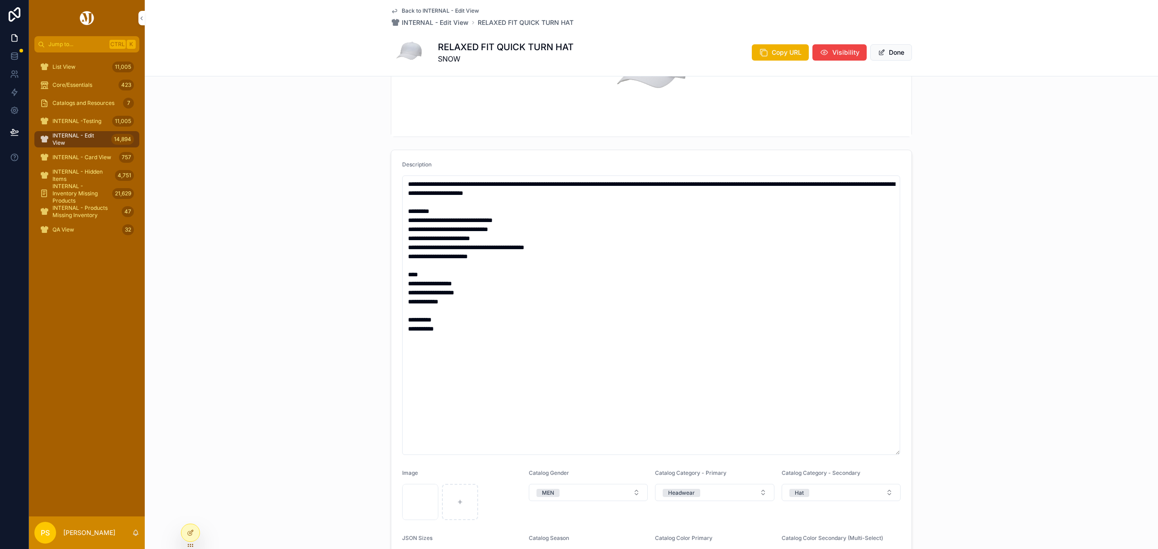
scroll to position [0, 0]
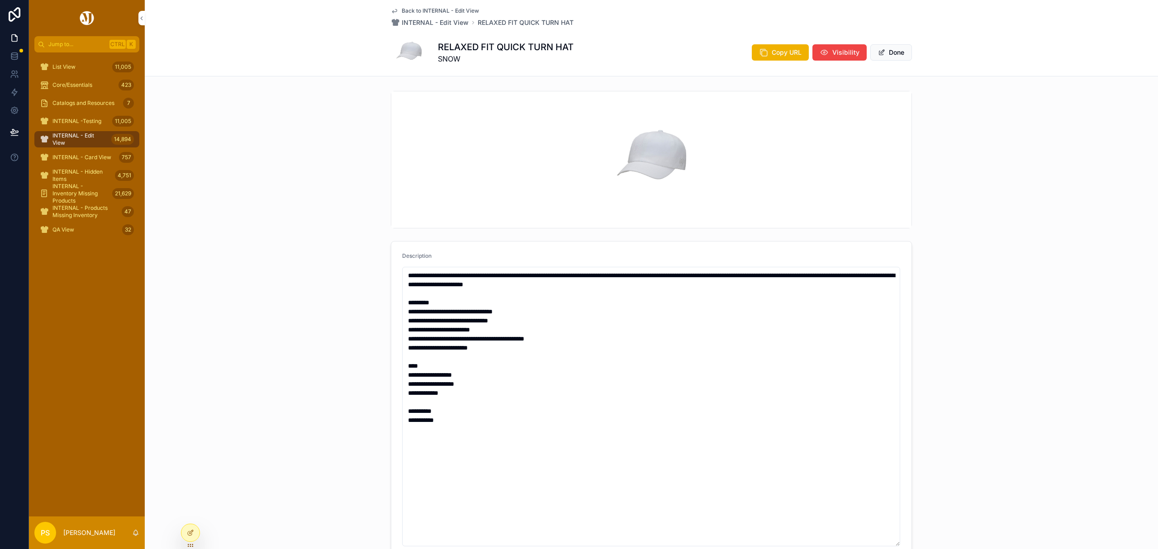
click at [885, 53] on button "Done" at bounding box center [891, 52] width 42 height 16
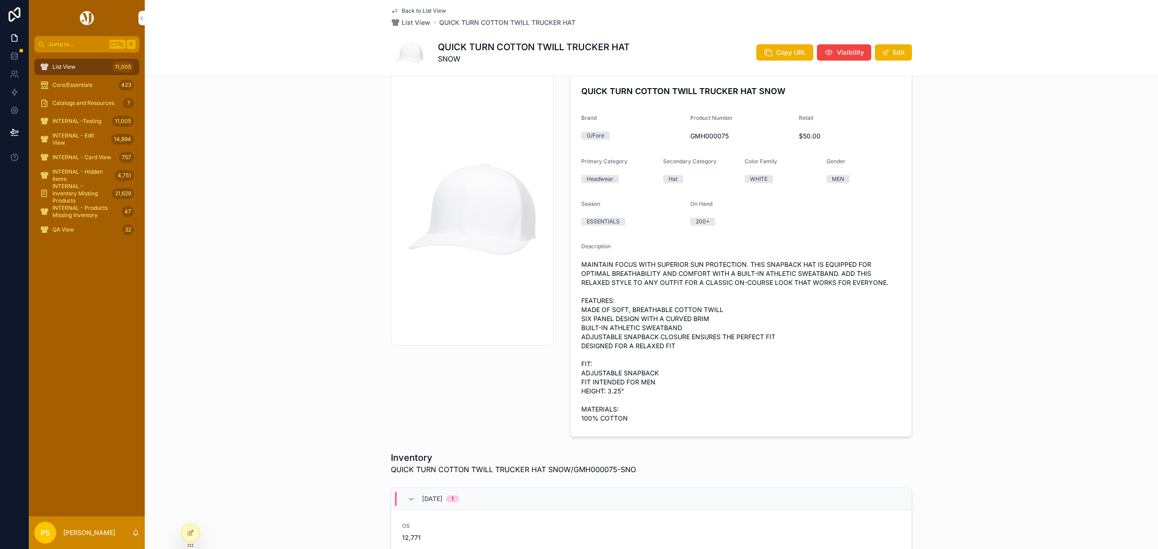
scroll to position [23, 0]
